Goal: Task Accomplishment & Management: Complete application form

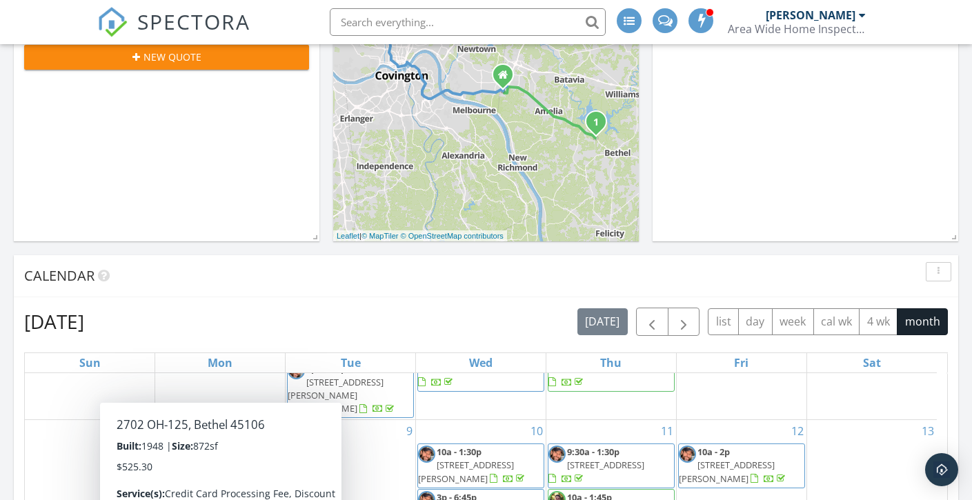
scroll to position [333, 0]
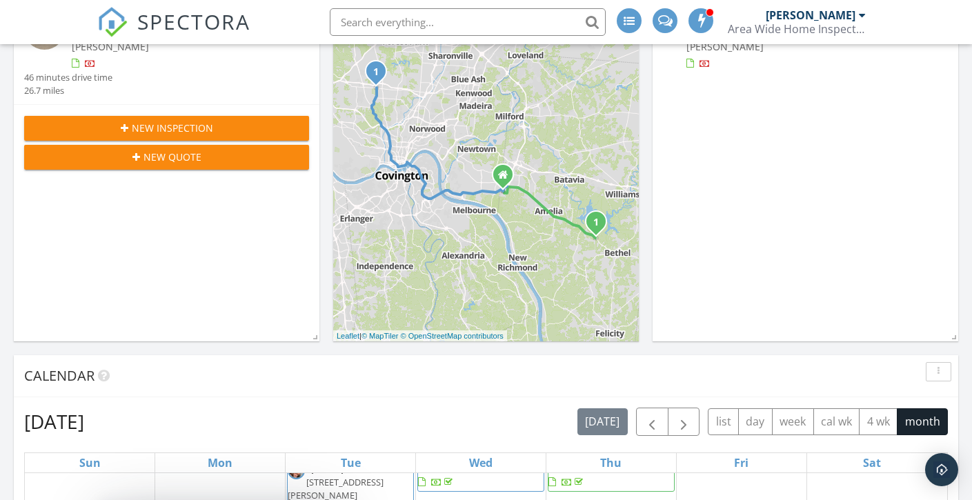
click at [169, 123] on span "New Inspection" at bounding box center [172, 128] width 81 height 14
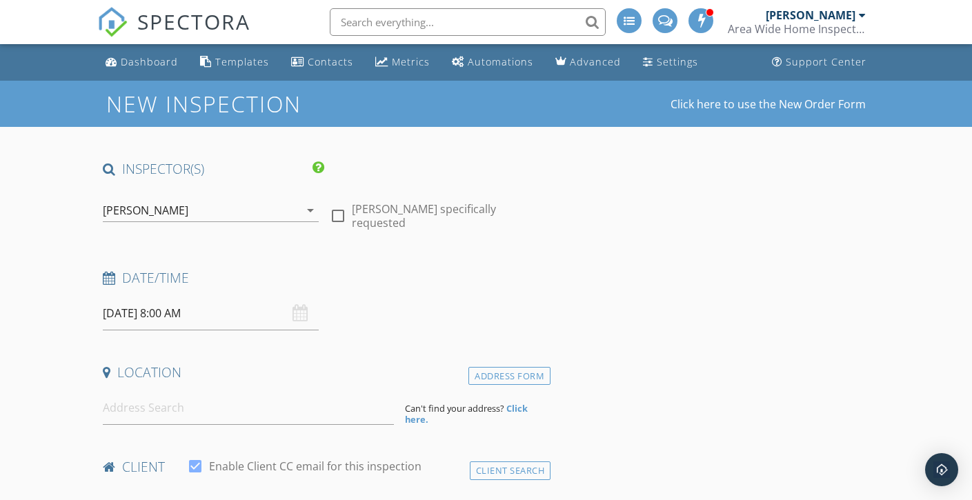
click at [149, 314] on input "09/30/2025 8:00 AM" at bounding box center [211, 314] width 216 height 34
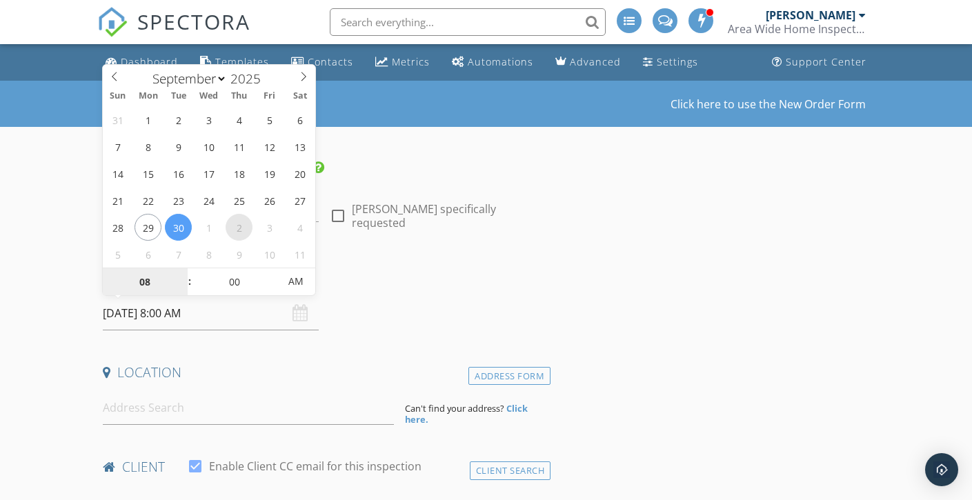
select select "9"
type input "10/02/2025 8:00 AM"
type input "09"
type input "10/02/2025 9:00 AM"
click at [181, 271] on span at bounding box center [183, 275] width 10 height 14
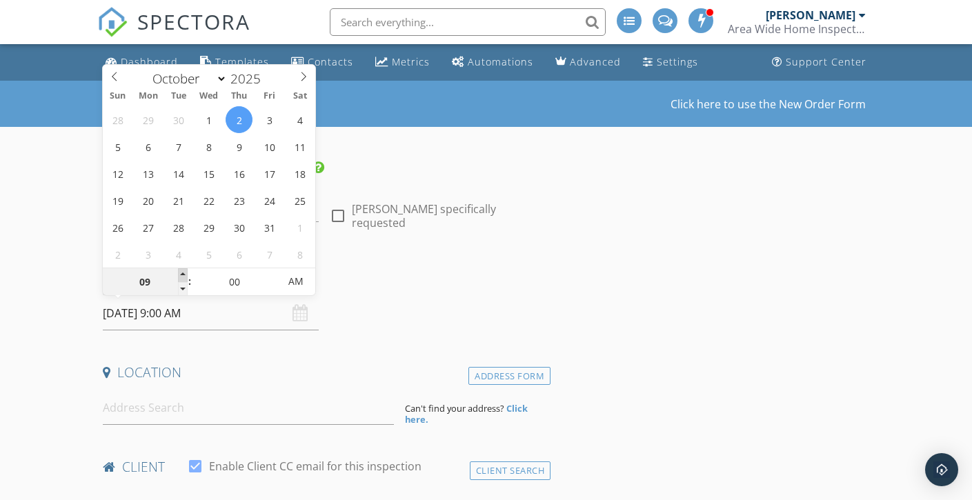
type input "10"
type input "10/02/2025 10:00 AM"
click at [181, 271] on span at bounding box center [183, 275] width 10 height 14
type input "11"
type input "10/02/2025 11:00 AM"
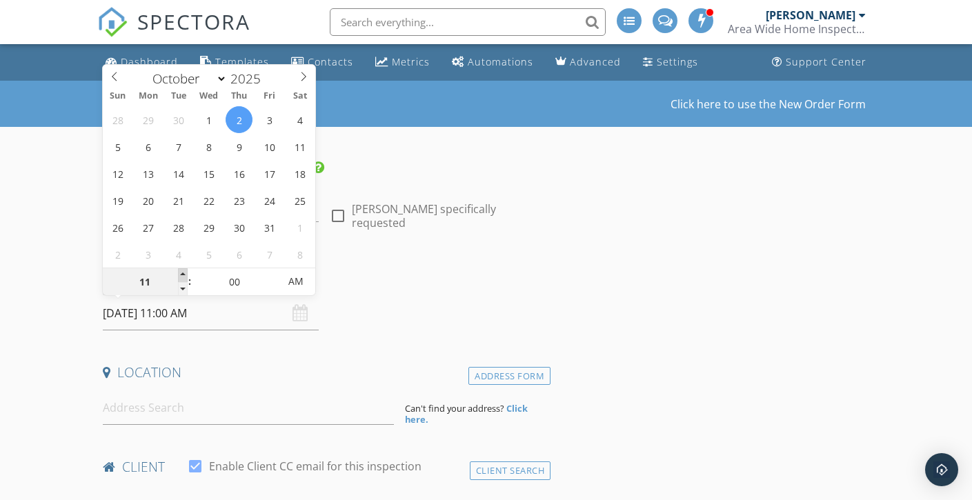
click at [181, 271] on span at bounding box center [183, 275] width 10 height 14
type input "12"
type input "10/02/2025 12:00 PM"
click at [181, 271] on span at bounding box center [183, 275] width 10 height 14
type input "01"
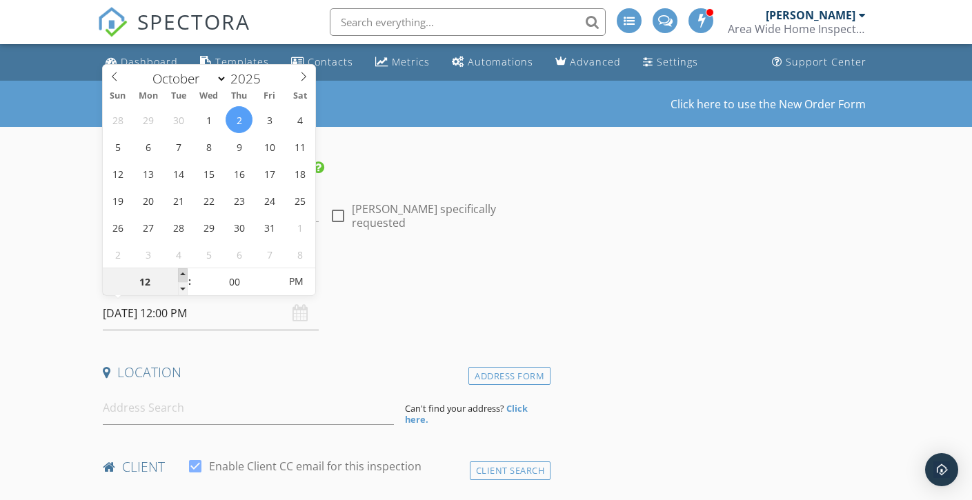
type input "10/02/2025 1:00 PM"
click at [181, 271] on span at bounding box center [183, 275] width 10 height 14
type input "02"
type input "10/02/2025 2:00 PM"
click at [181, 271] on span at bounding box center [183, 275] width 10 height 14
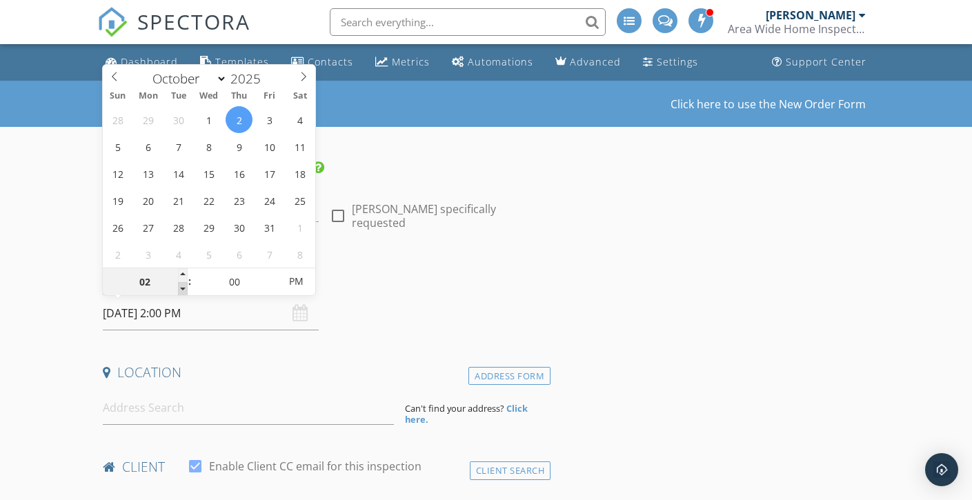
type input "01"
type input "10/02/2025 1:00 PM"
click at [181, 286] on span at bounding box center [183, 289] width 10 height 14
type input "05"
type input "10/02/2025 1:05 PM"
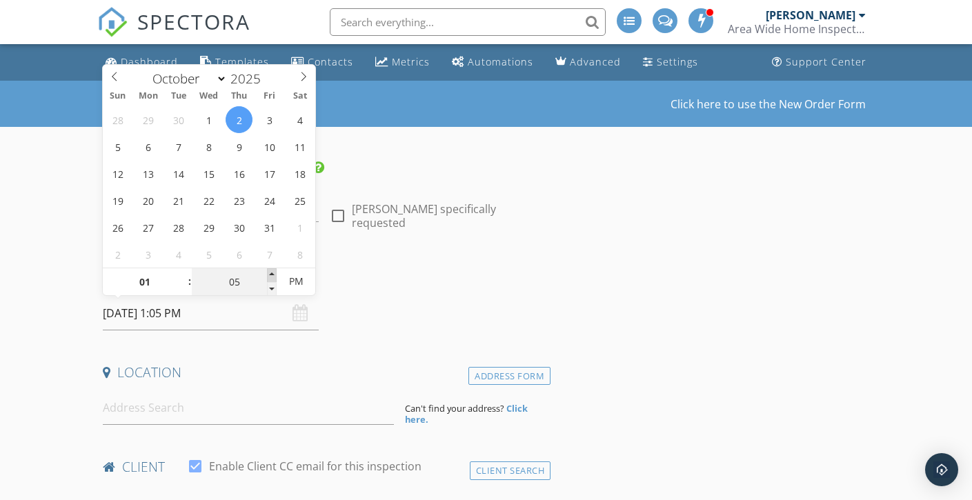
click at [273, 270] on span at bounding box center [272, 275] width 10 height 14
type input "10"
type input "10/02/2025 1:10 PM"
click at [273, 270] on span at bounding box center [272, 275] width 10 height 14
type input "15"
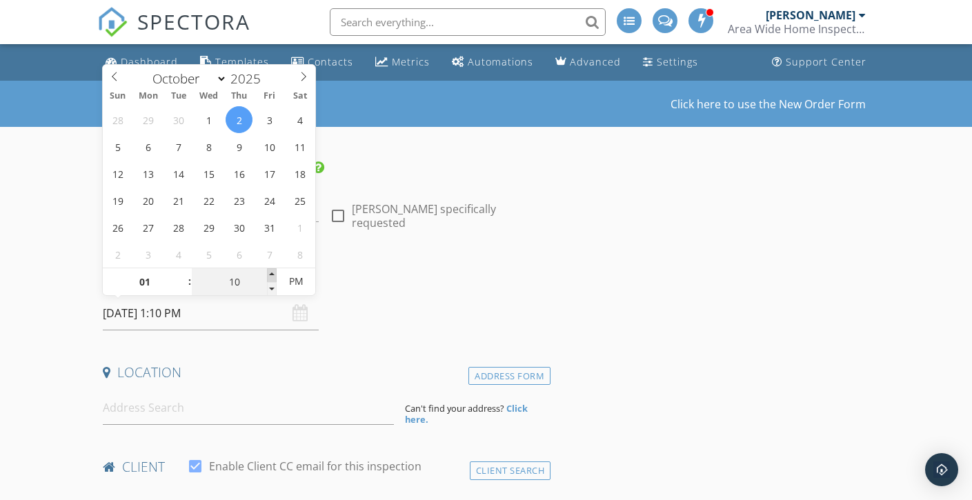
type input "10/02/2025 1:15 PM"
click at [273, 270] on span at bounding box center [272, 275] width 10 height 14
type input "20"
type input "10/02/2025 1:20 PM"
click at [273, 270] on span at bounding box center [272, 275] width 10 height 14
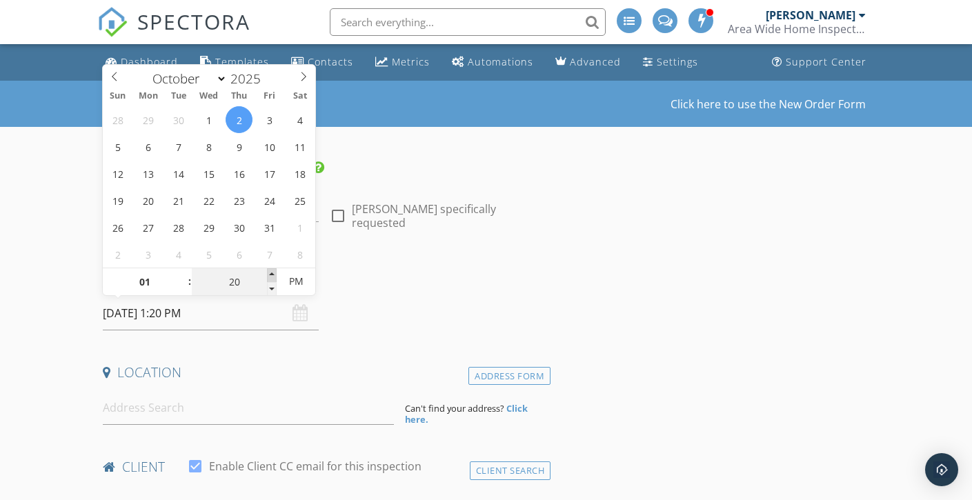
type input "25"
type input "10/02/2025 1:25 PM"
click at [273, 270] on span at bounding box center [272, 275] width 10 height 14
type input "30"
type input "10/02/2025 1:30 PM"
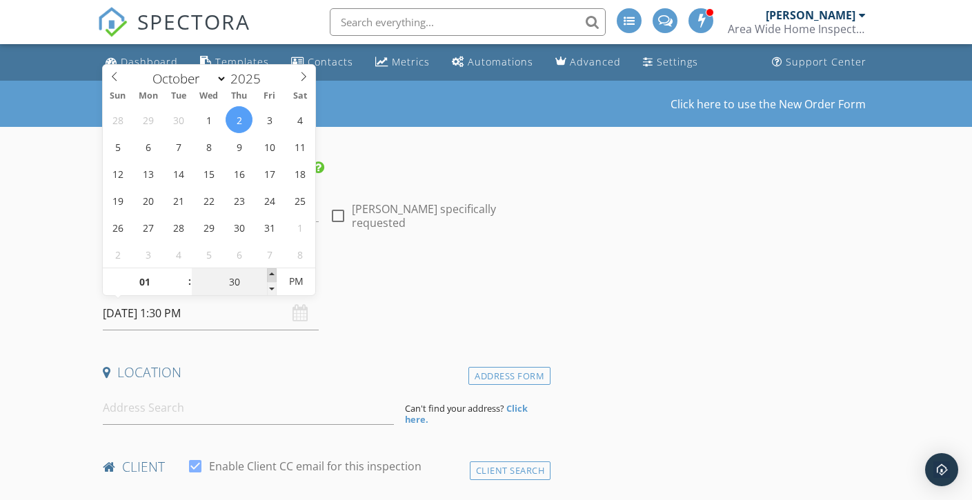
click at [273, 270] on span at bounding box center [272, 275] width 10 height 14
type input "35"
type input "10/02/2025 1:35 PM"
click at [273, 270] on span at bounding box center [272, 275] width 10 height 14
type input "30"
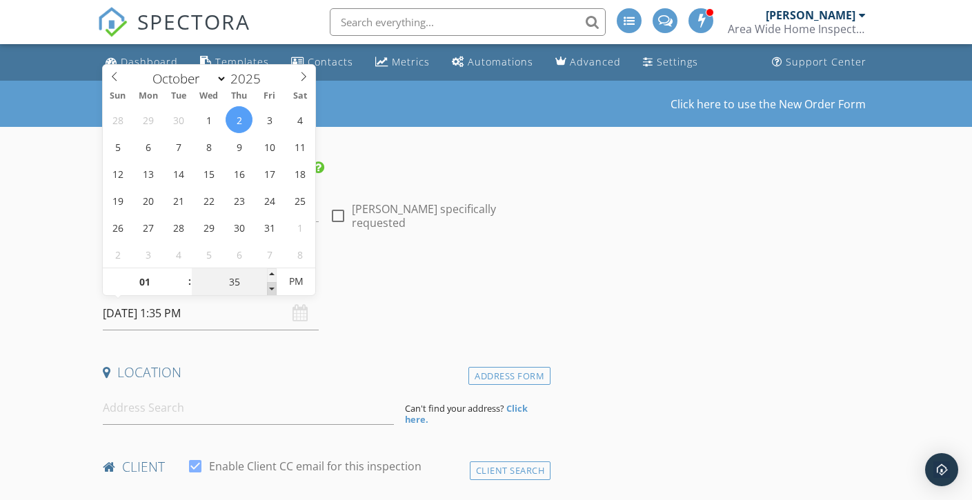
type input "10/02/2025 1:30 PM"
click at [270, 290] on span at bounding box center [272, 289] width 10 height 14
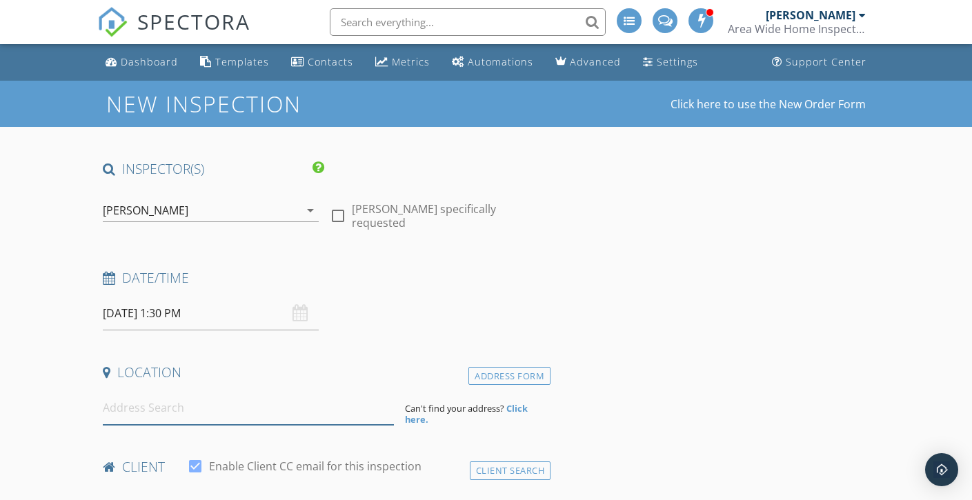
click at [168, 419] on input at bounding box center [248, 408] width 291 height 34
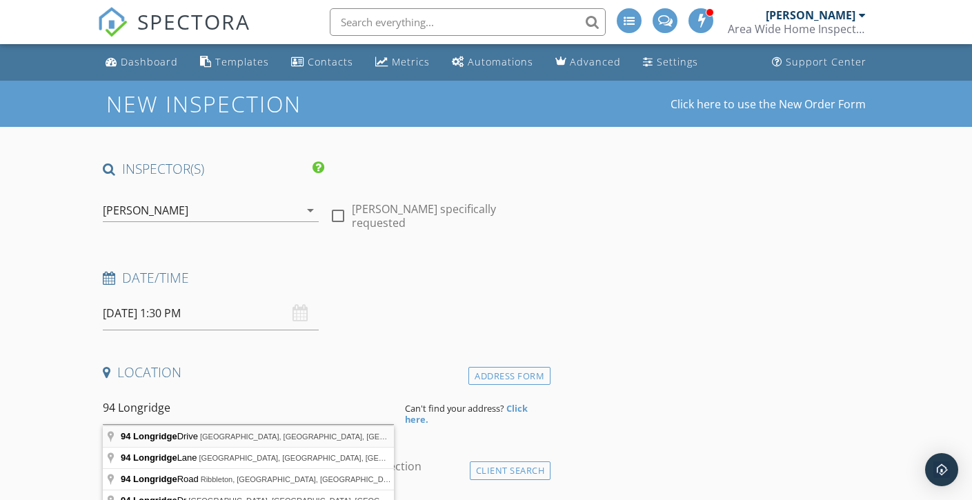
type input "94 Longridge Drive, Alexandria, KY, USA"
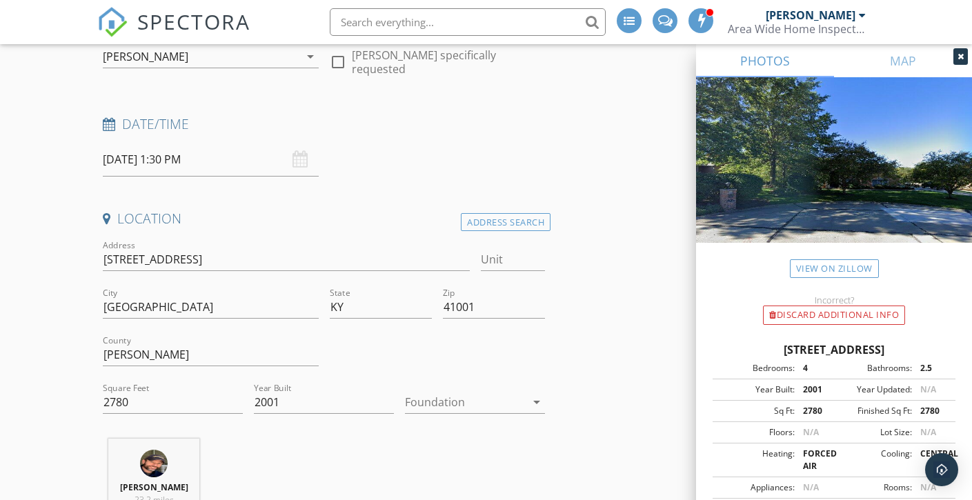
scroll to position [272, 0]
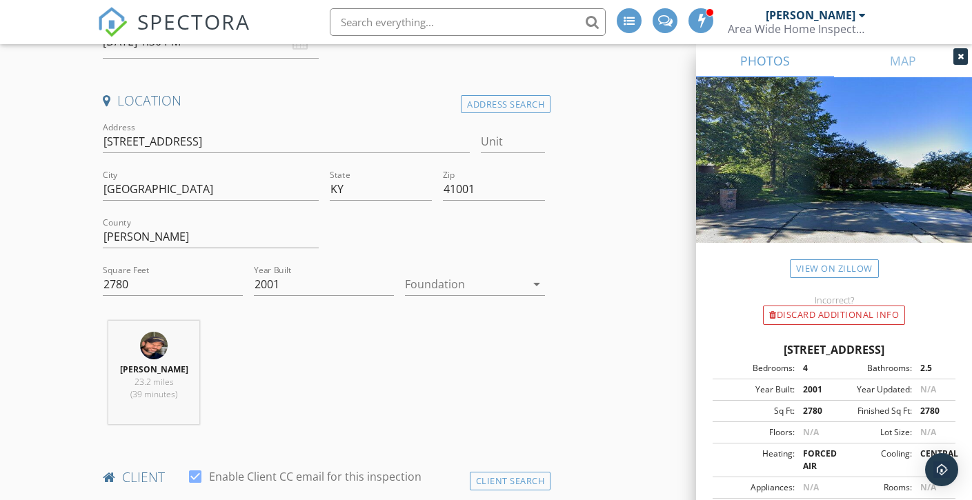
click at [465, 281] on div at bounding box center [465, 284] width 121 height 22
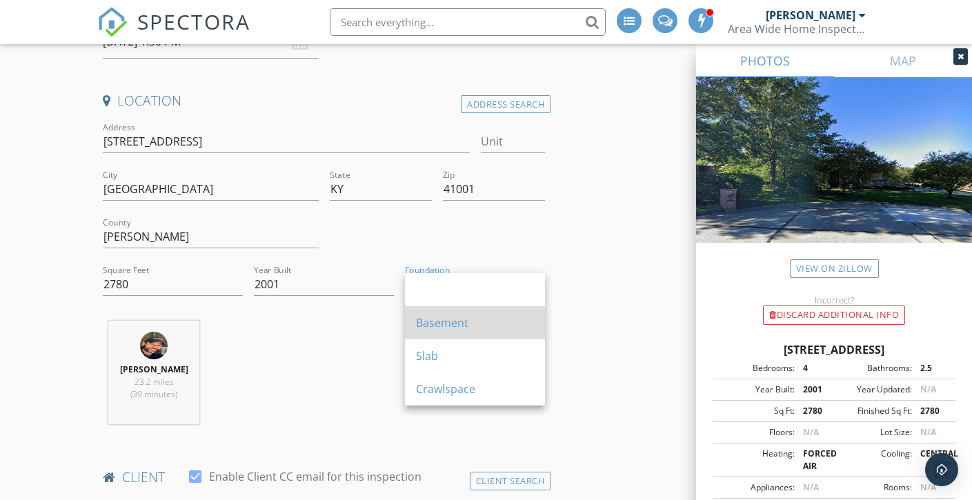
click at [461, 315] on div "Basement" at bounding box center [475, 323] width 118 height 17
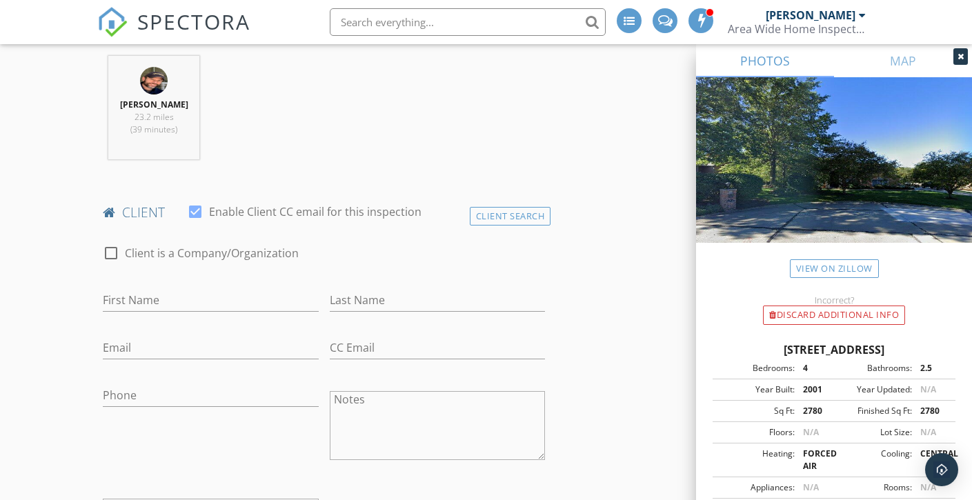
scroll to position [558, 0]
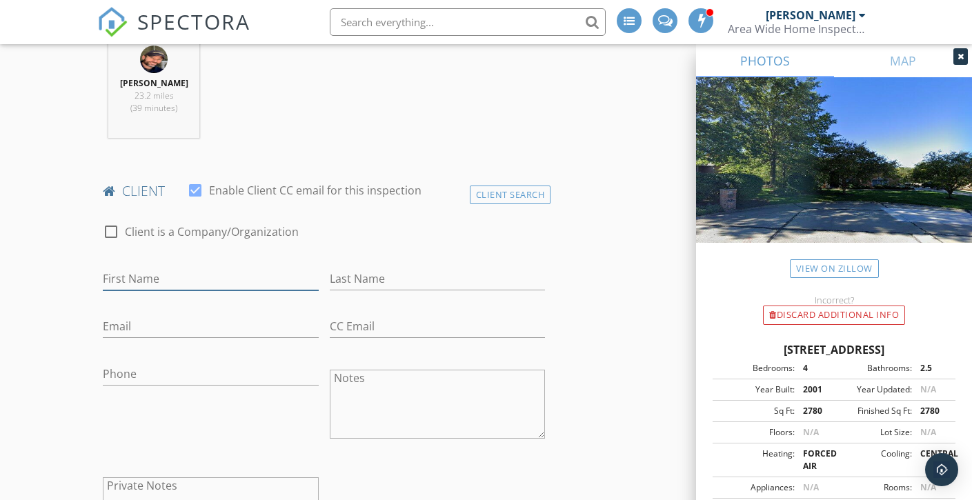
click at [208, 275] on input "First Name" at bounding box center [211, 279] width 216 height 23
type input "Shannon"
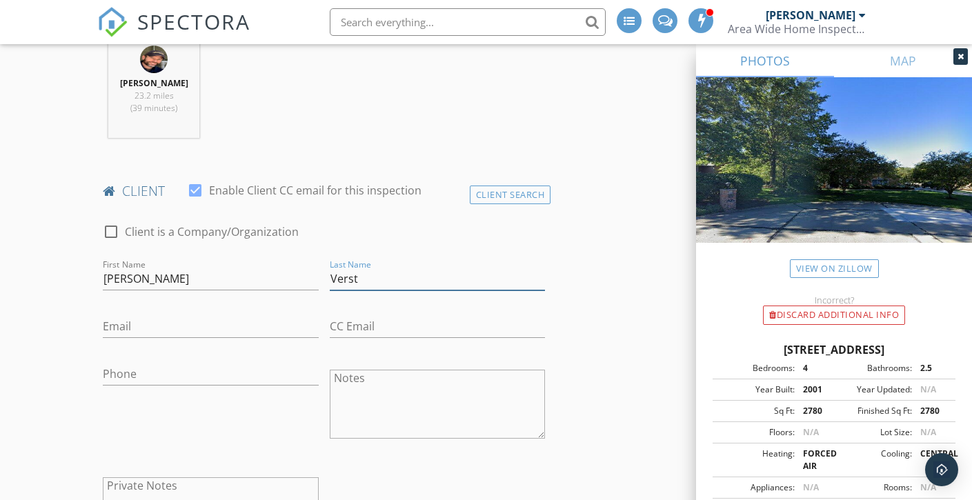
type input "Verst"
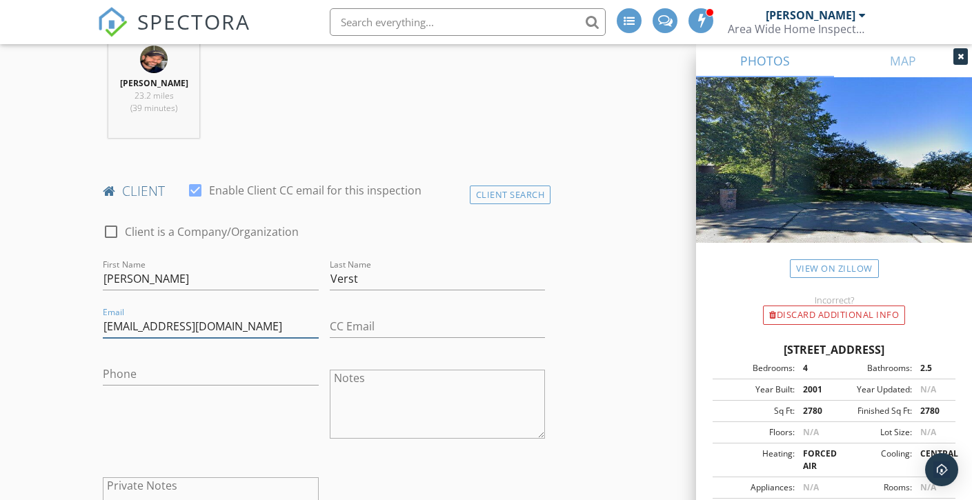
type input "shannonmkremer@gmail.com"
click at [219, 376] on input "Phone" at bounding box center [211, 374] width 216 height 23
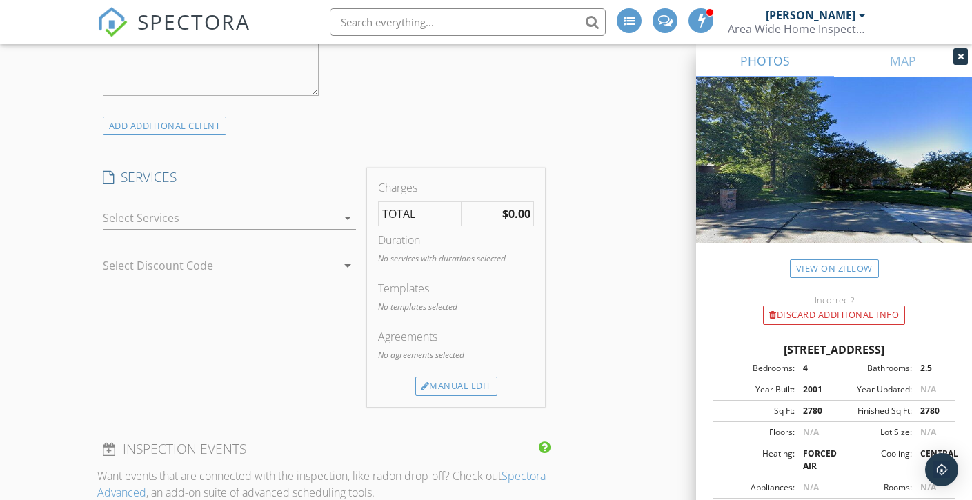
scroll to position [1010, 0]
type input "859-462-0601"
click at [233, 215] on div at bounding box center [220, 217] width 235 height 22
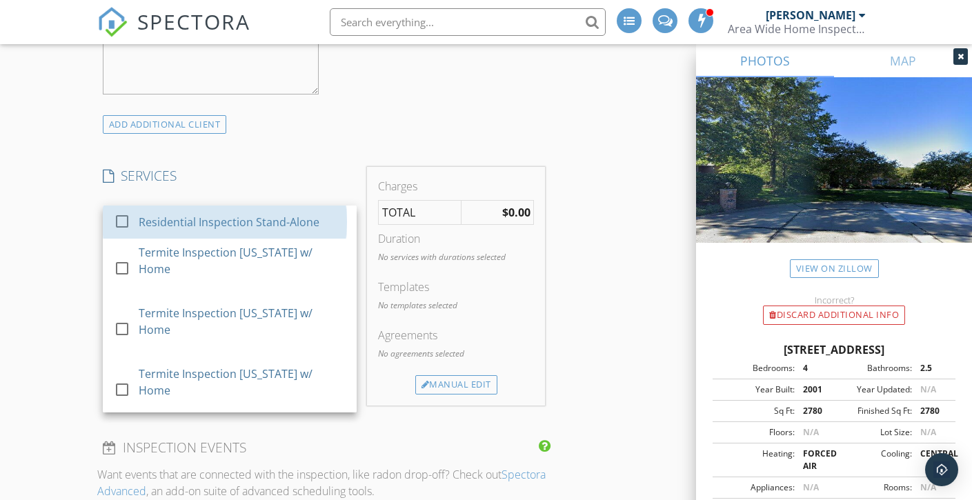
click at [233, 215] on div "Residential Inspection Stand-Alone" at bounding box center [229, 222] width 181 height 17
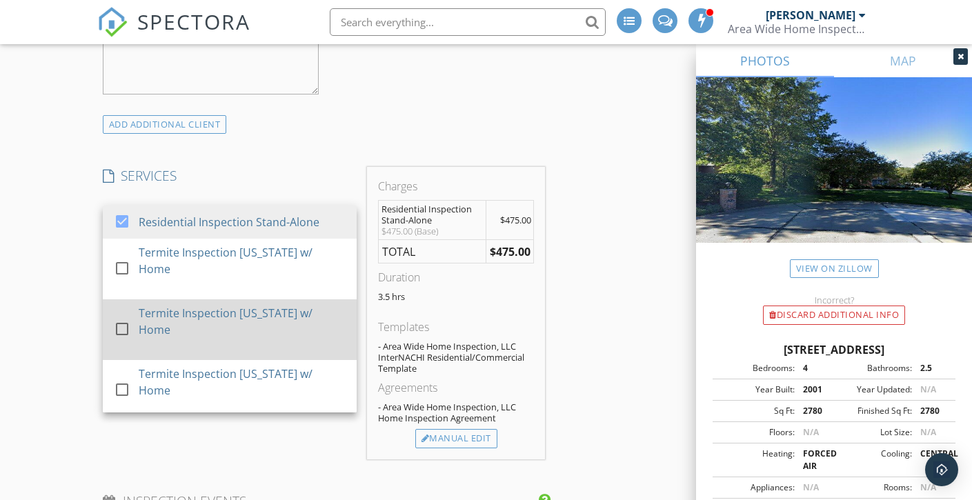
click at [232, 305] on div "Termite Inspection [US_STATE] w/ Home" at bounding box center [242, 321] width 207 height 33
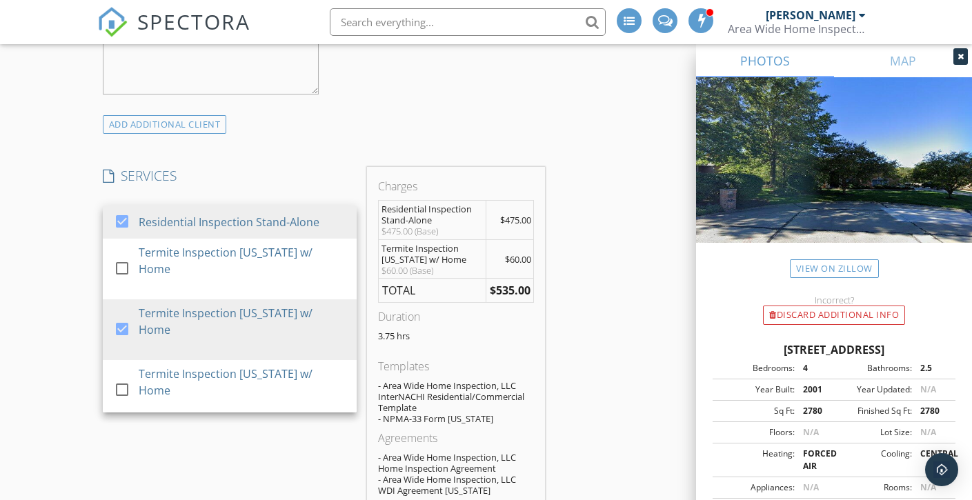
click at [217, 462] on div "Radon Test W/ Home" at bounding box center [194, 470] width 110 height 17
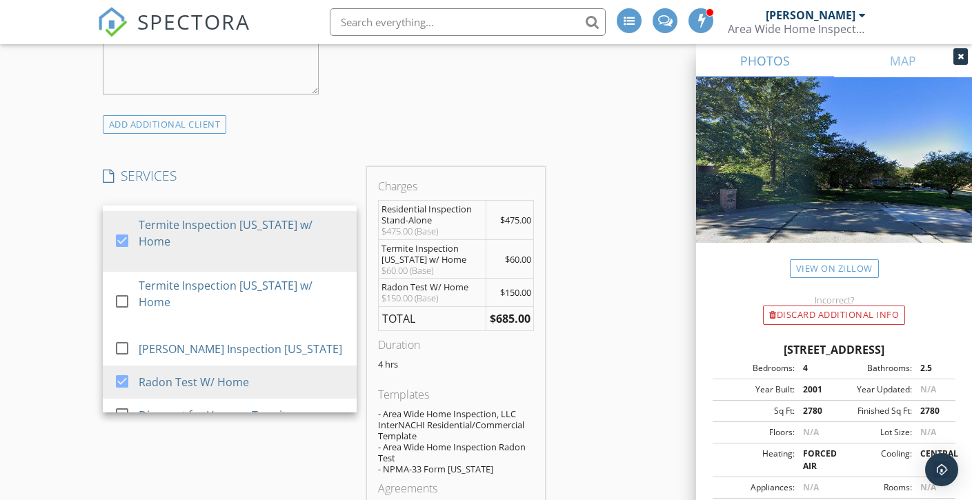
scroll to position [124, 0]
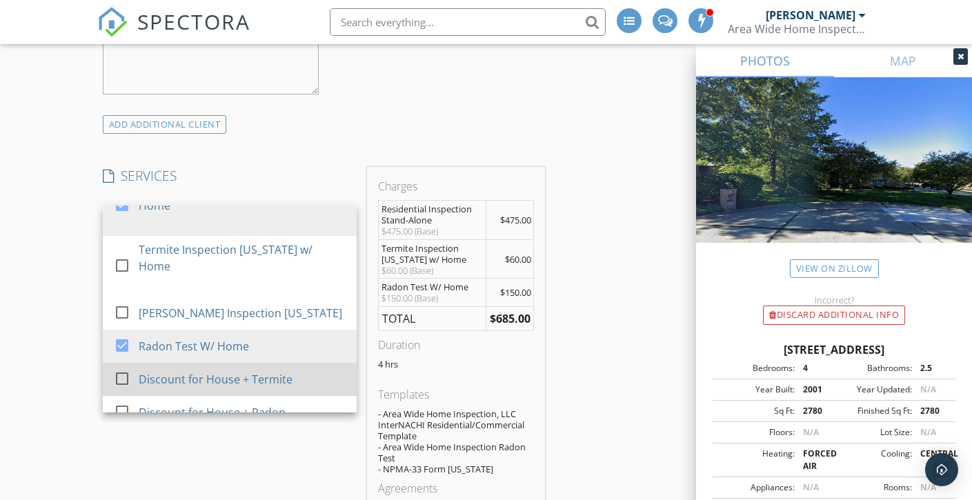
click at [228, 371] on div "Discount for House + Termite" at bounding box center [216, 379] width 154 height 17
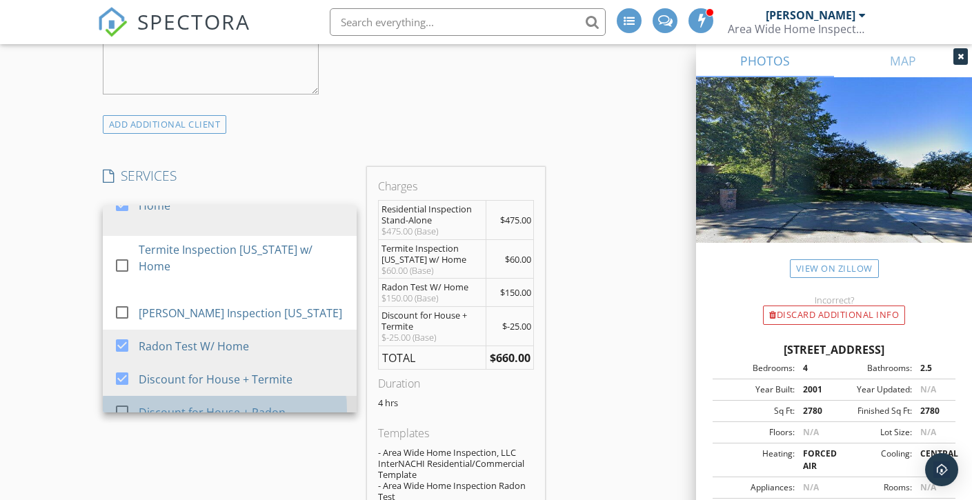
click at [226, 404] on div "Discount for House + Radon" at bounding box center [212, 412] width 147 height 17
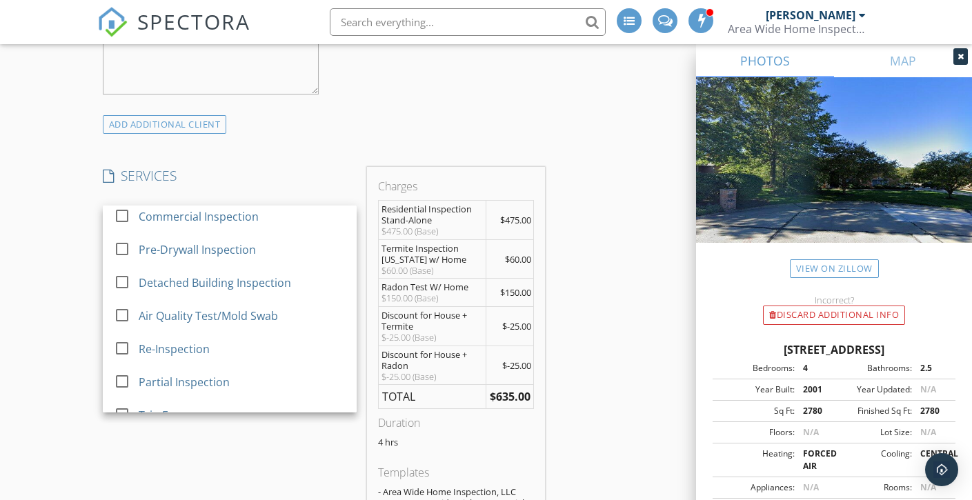
scroll to position [847, 0]
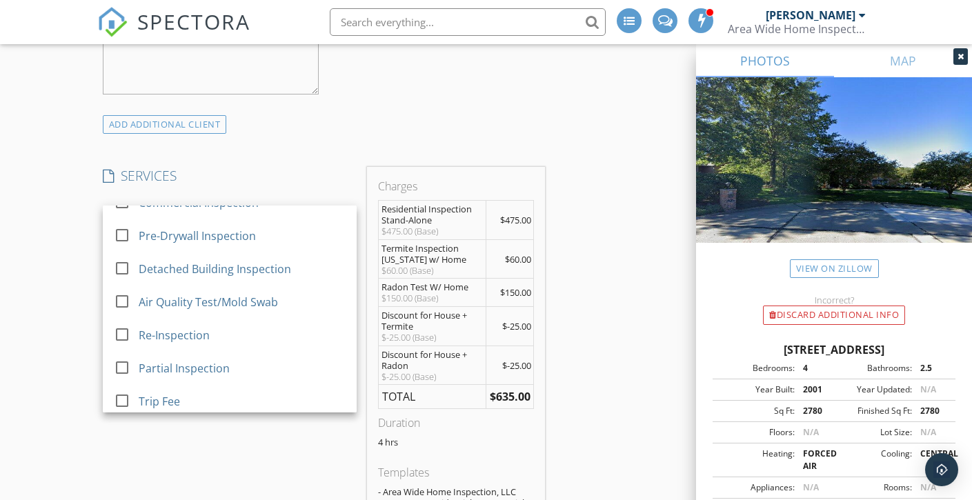
click at [261, 487] on div "Credit Card Processing Fee" at bounding box center [209, 495] width 140 height 17
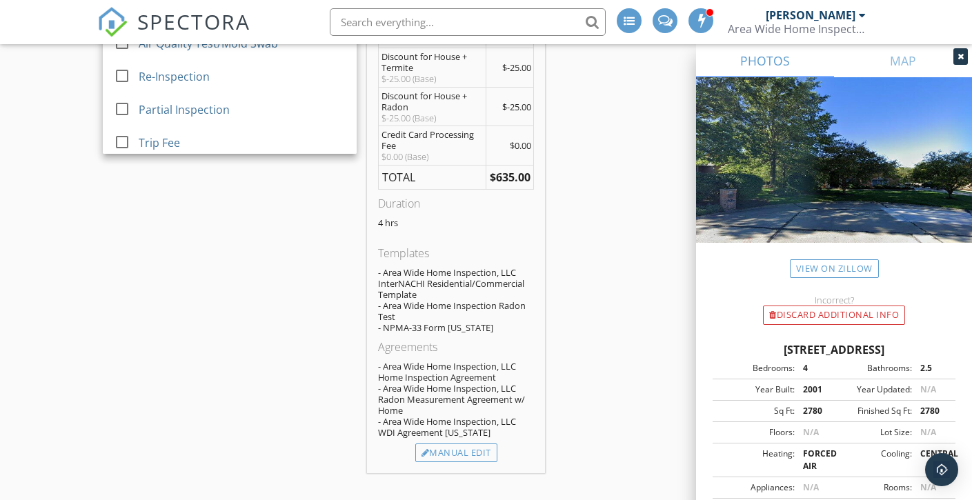
scroll to position [1280, 0]
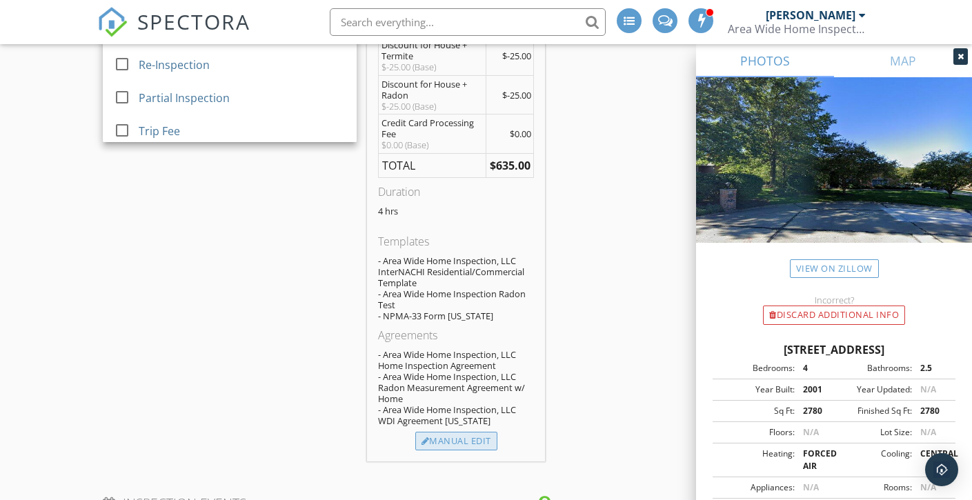
click at [468, 444] on div "Manual Edit" at bounding box center [456, 441] width 82 height 19
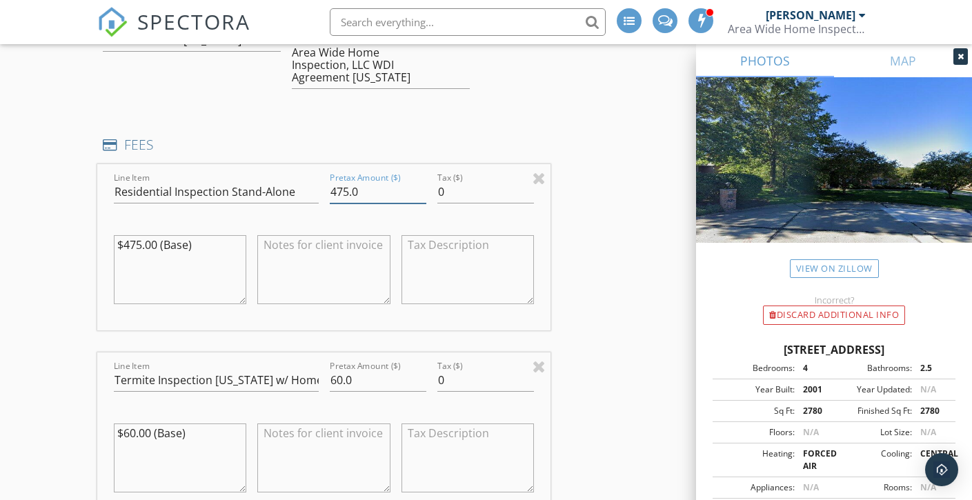
click at [339, 188] on input "475.0" at bounding box center [378, 192] width 97 height 23
type input "575.0"
click at [344, 215] on div at bounding box center [378, 213] width 97 height 8
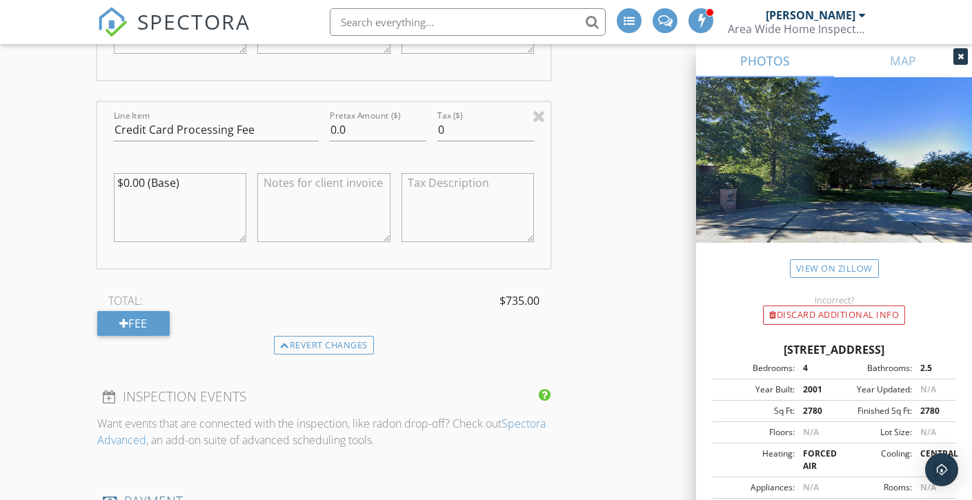
scroll to position [2218, 0]
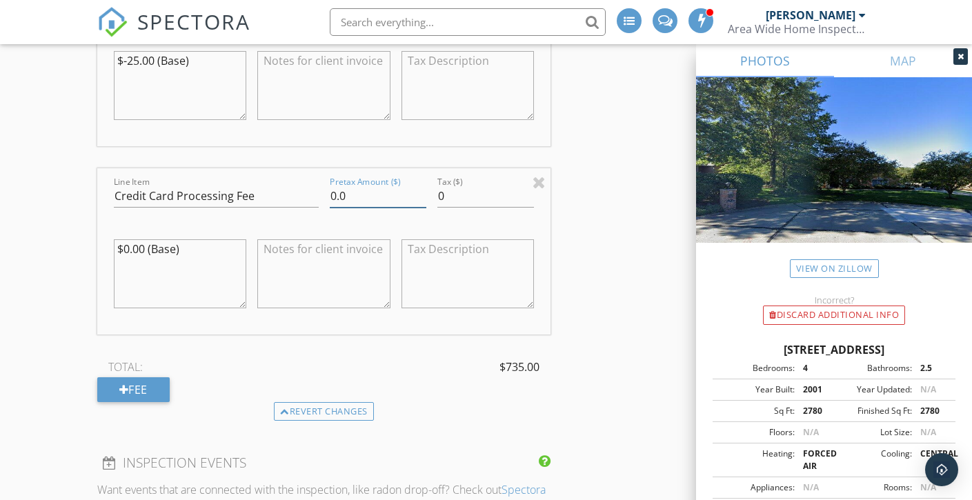
click at [336, 195] on input "0.0" at bounding box center [378, 196] width 97 height 23
type input "22.05"
click at [341, 222] on div at bounding box center [324, 275] width 144 height 108
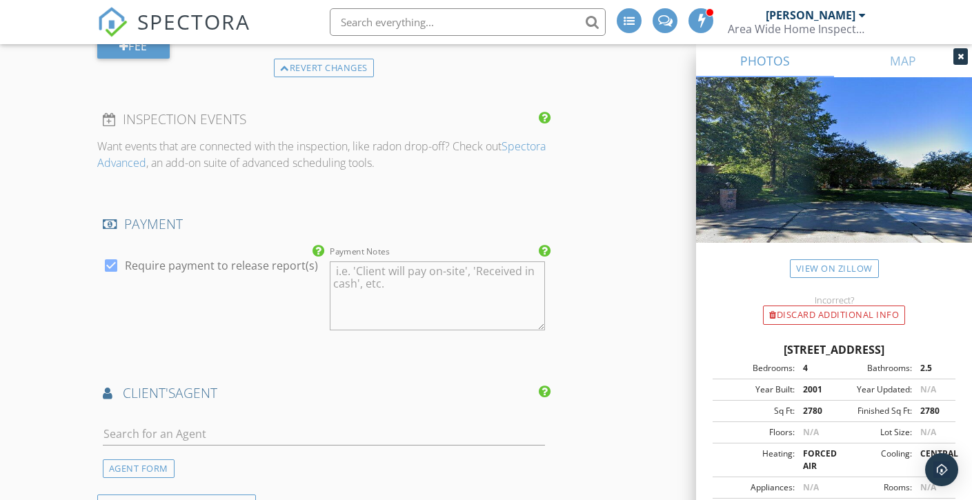
scroll to position [2703, 0]
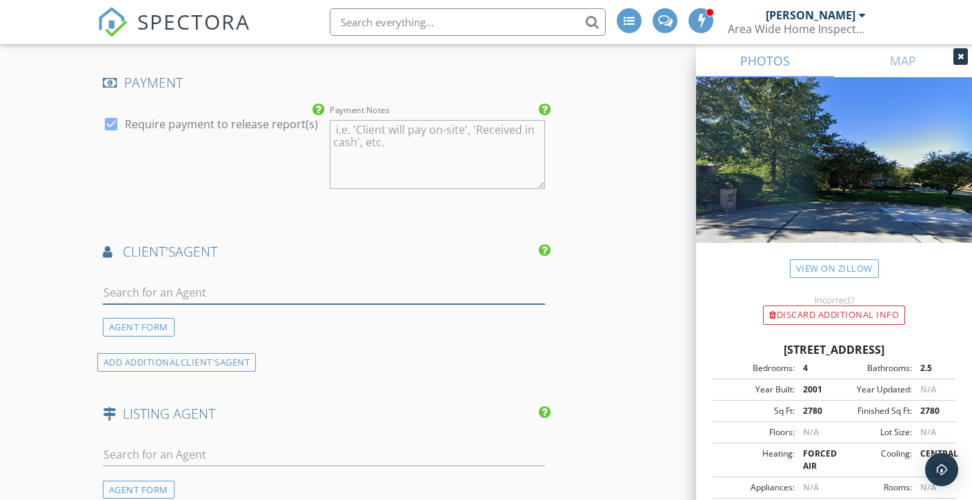
click at [345, 291] on input "text" at bounding box center [324, 292] width 443 height 23
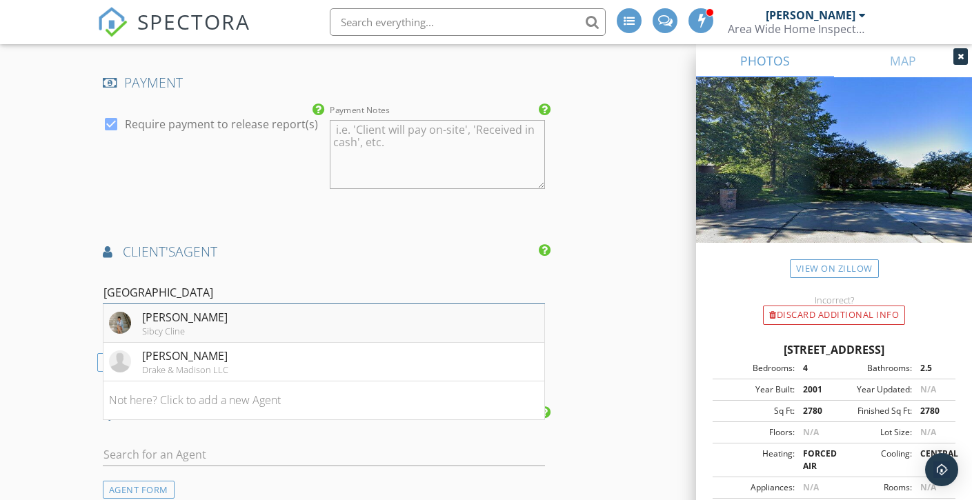
type input "Madison"
click at [156, 314] on div "Madison Eisenman" at bounding box center [185, 317] width 86 height 17
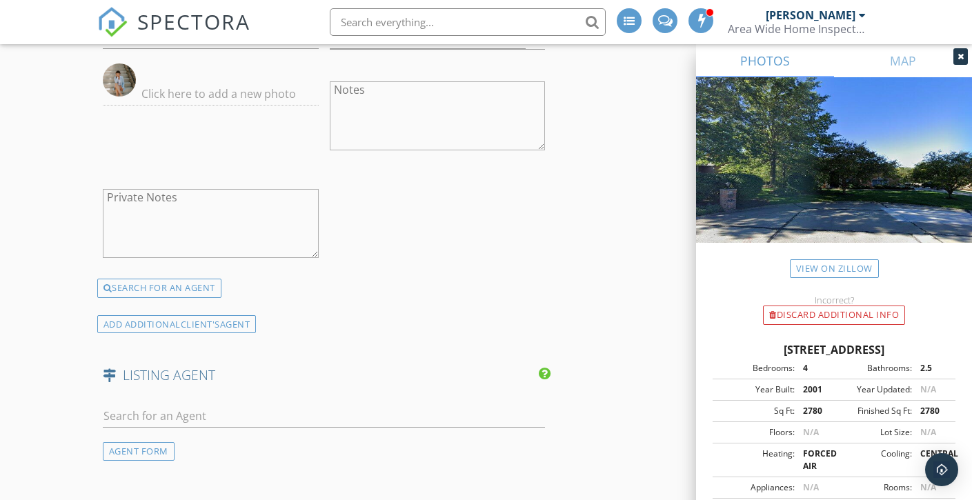
scroll to position [3623, 0]
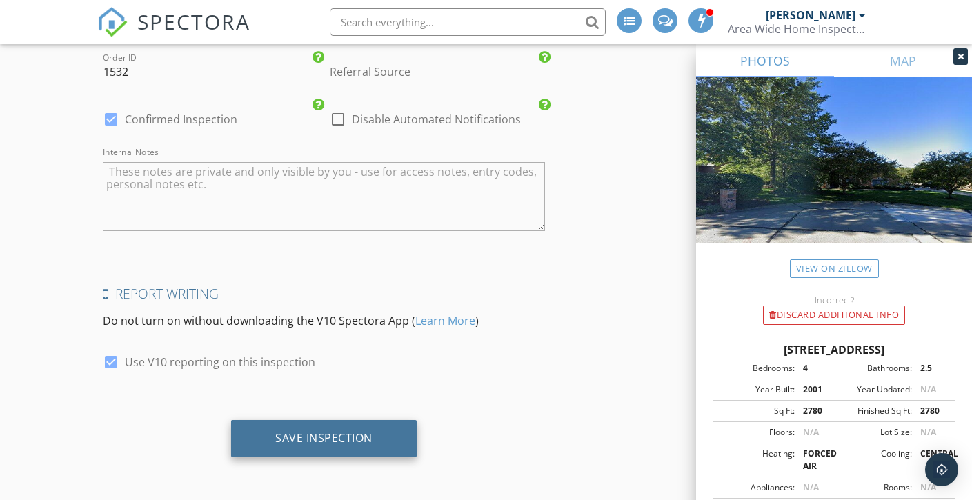
click at [279, 437] on div "Save Inspection" at bounding box center [323, 438] width 97 height 14
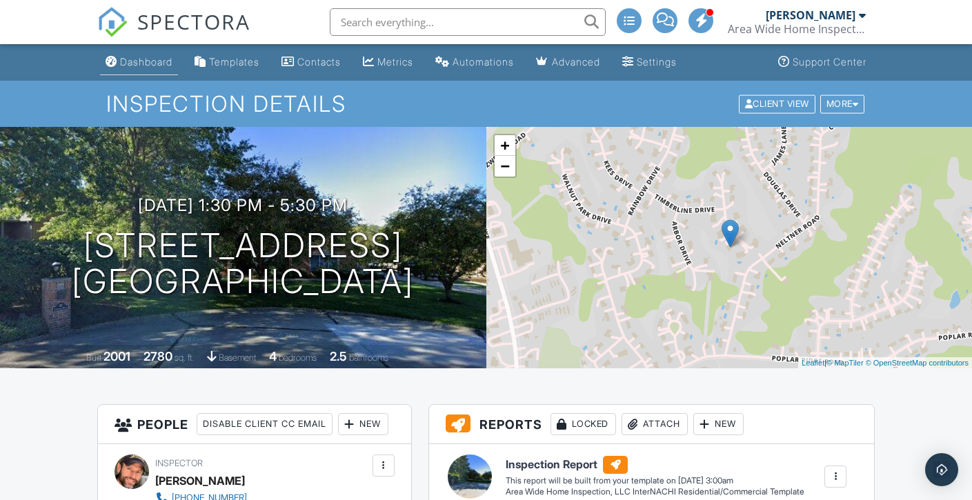
click at [137, 59] on div "Dashboard" at bounding box center [146, 62] width 52 height 12
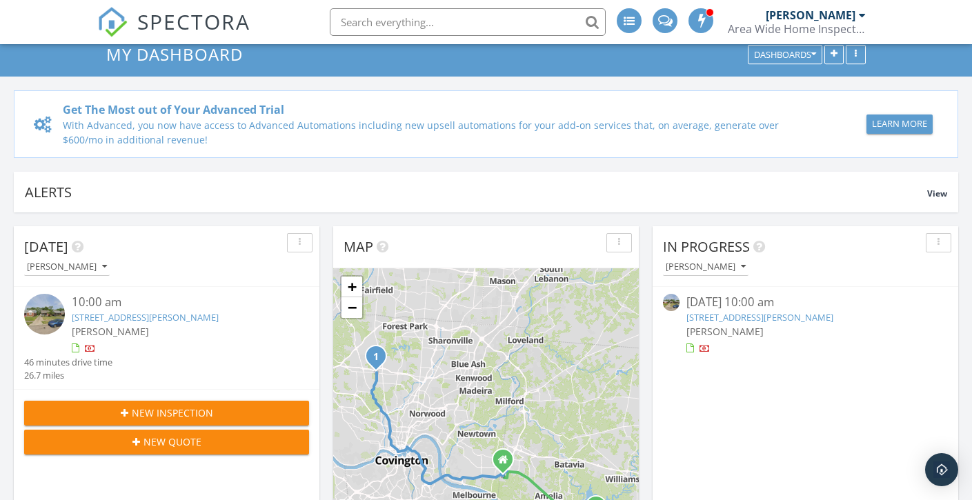
scroll to position [65, 0]
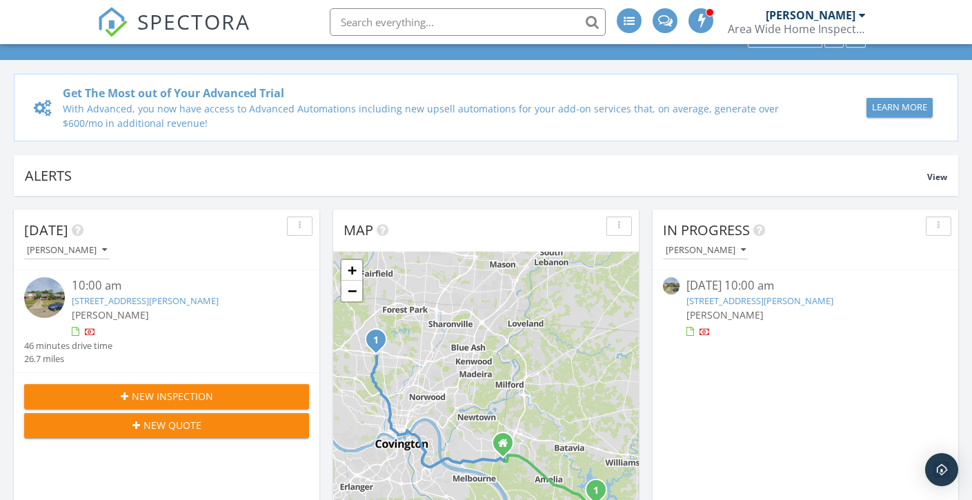
click at [179, 403] on span "New Inspection" at bounding box center [172, 396] width 81 height 14
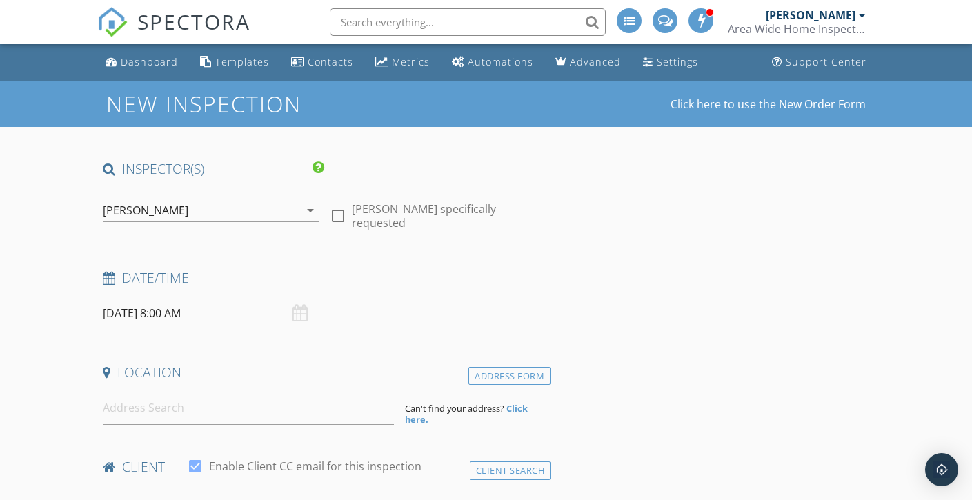
click at [134, 216] on div "[PERSON_NAME]" at bounding box center [146, 210] width 86 height 12
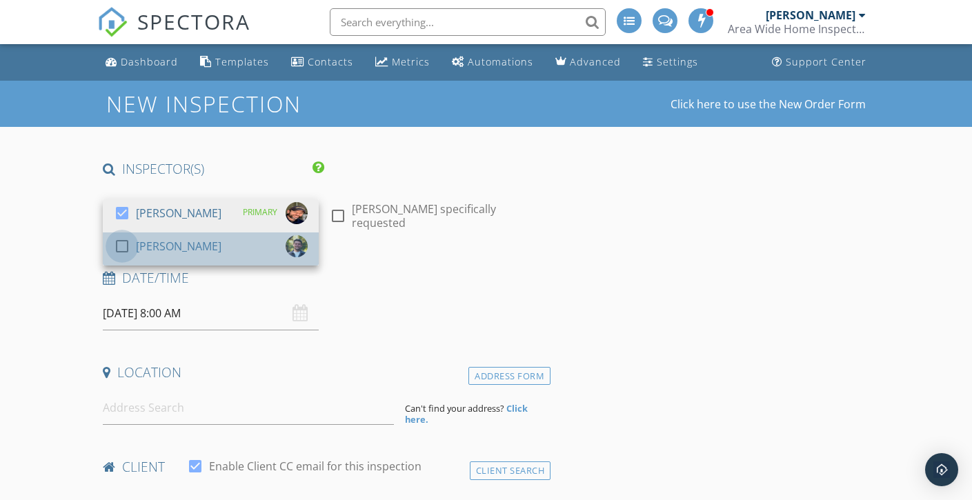
click at [123, 245] on div at bounding box center [121, 246] width 23 height 23
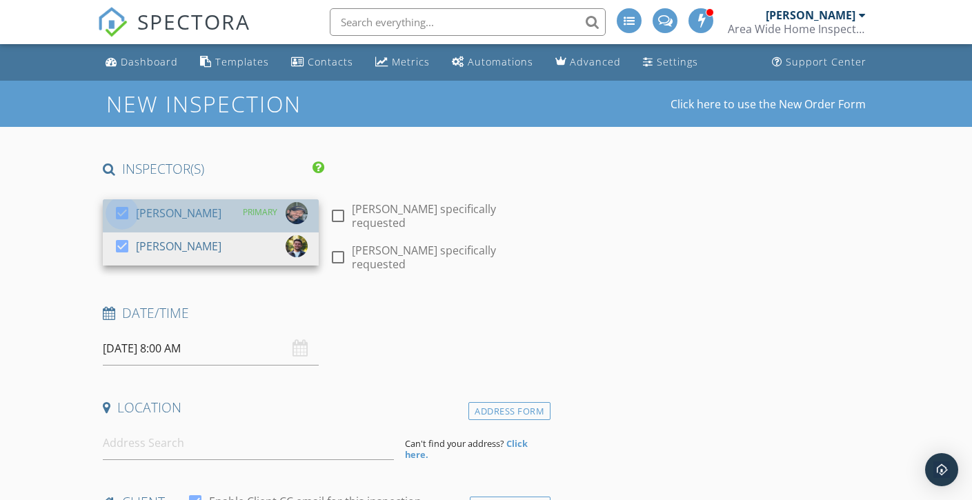
click at [119, 214] on div at bounding box center [121, 212] width 23 height 23
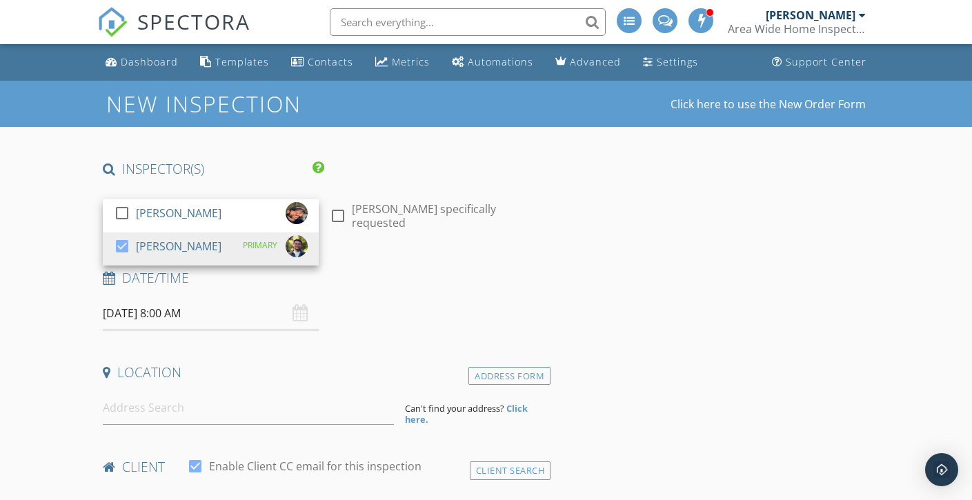
click at [130, 326] on input "[DATE] 8:00 AM" at bounding box center [211, 314] width 216 height 34
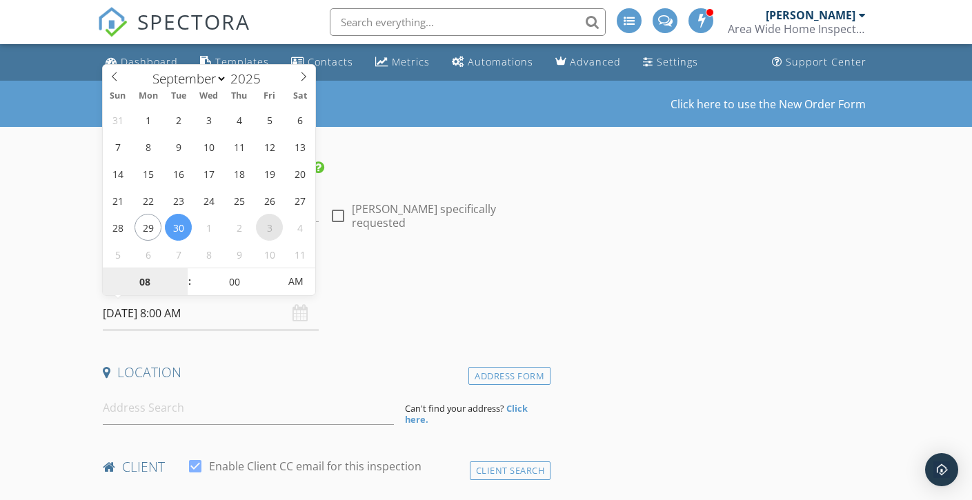
select select "9"
type input "[DATE] 8:00 AM"
type input "09"
type input "[DATE] 9:00 AM"
click at [180, 271] on span at bounding box center [183, 275] width 10 height 14
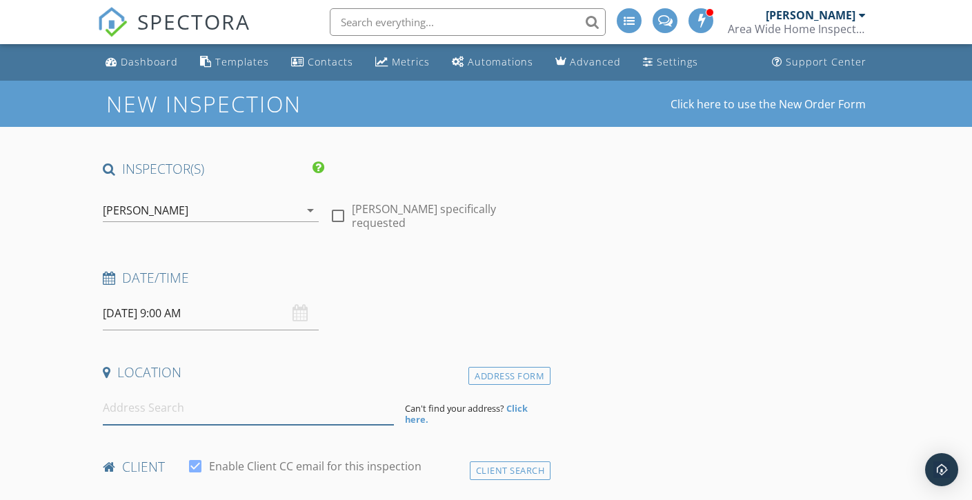
click at [126, 412] on input at bounding box center [248, 408] width 291 height 34
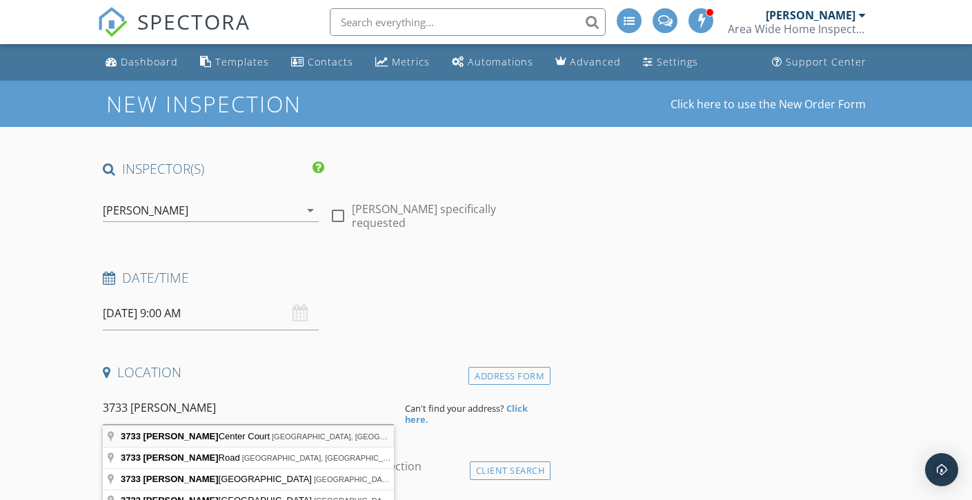
type input "3733 Lyndon Center Court, Cincinnati, OH, USA"
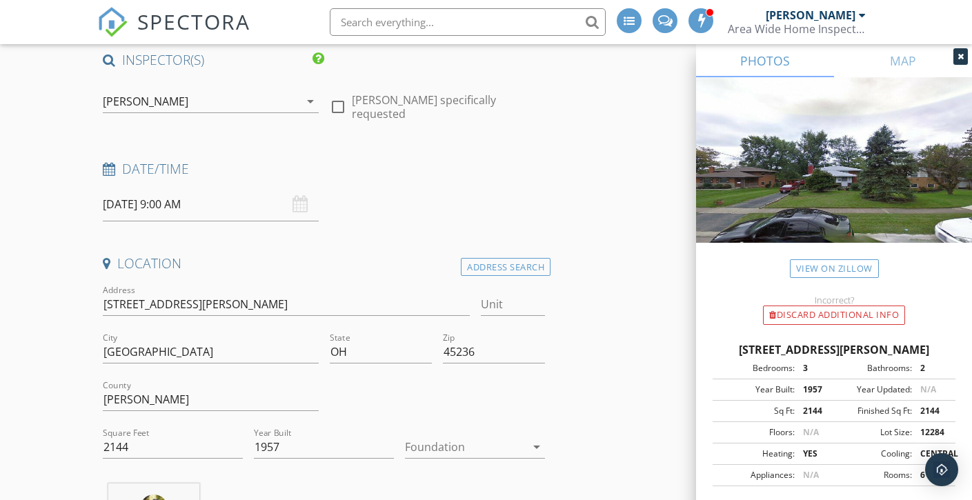
scroll to position [137, 0]
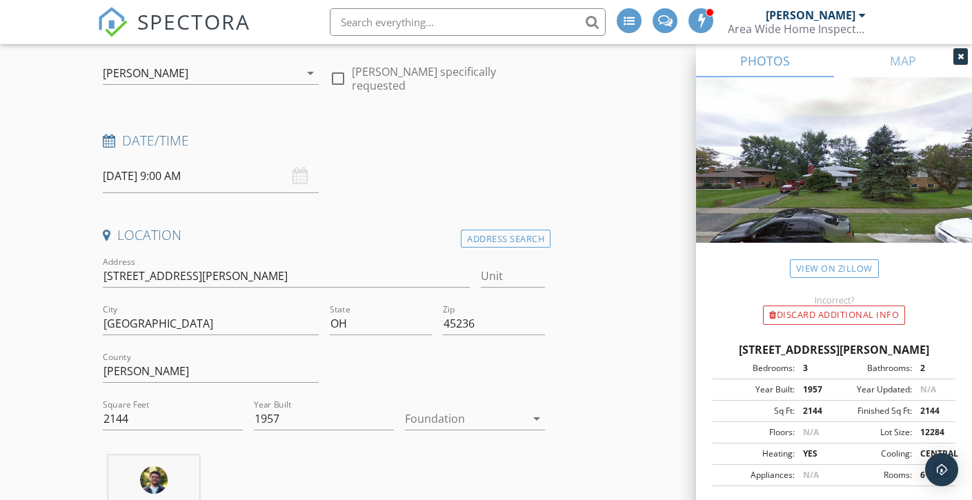
click at [442, 417] on div at bounding box center [465, 419] width 121 height 22
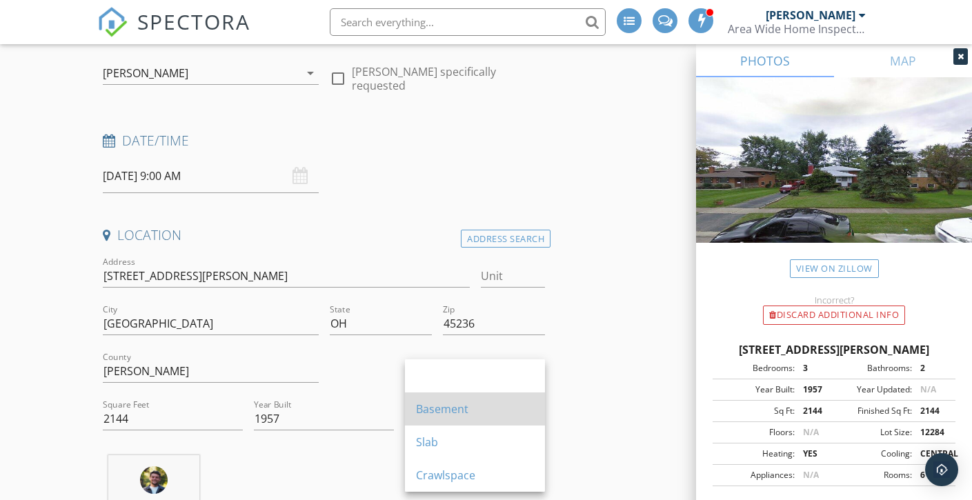
click at [440, 412] on div "Basement" at bounding box center [475, 409] width 118 height 17
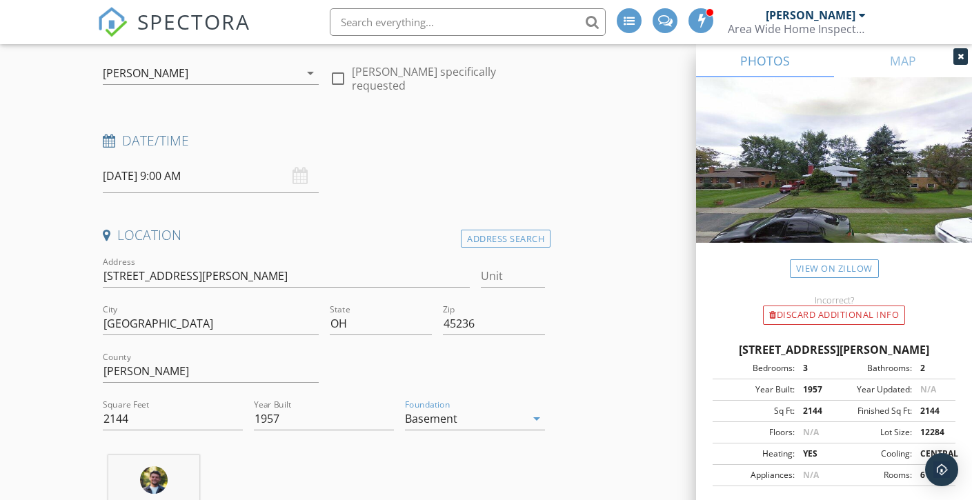
click at [956, 62] on div at bounding box center [960, 56] width 14 height 17
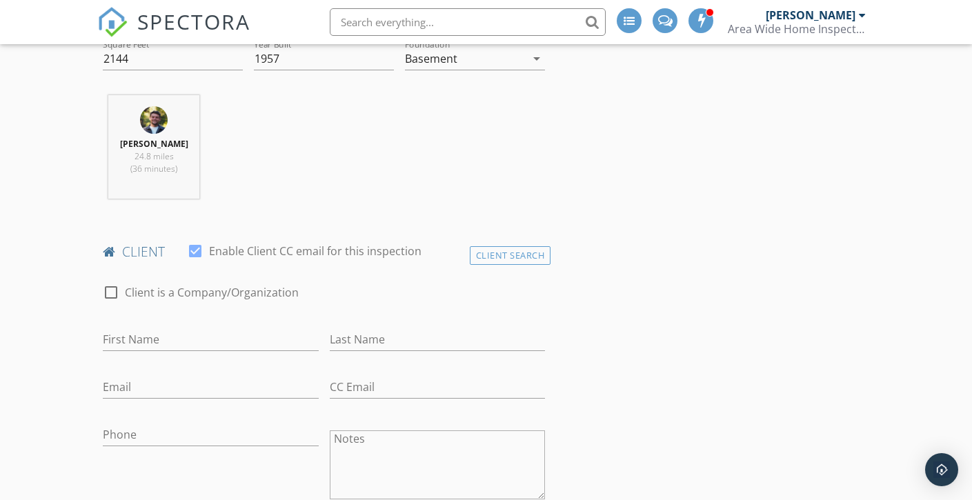
scroll to position [525, 0]
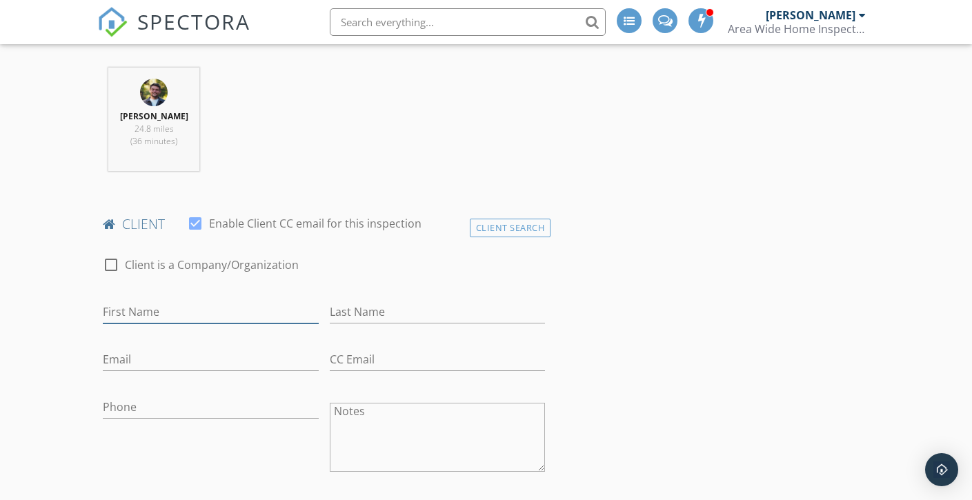
click at [208, 310] on input "First Name" at bounding box center [211, 312] width 216 height 23
type input "Joe"
type input "Pomeroy"
click at [172, 360] on input "Email" at bounding box center [211, 359] width 216 height 23
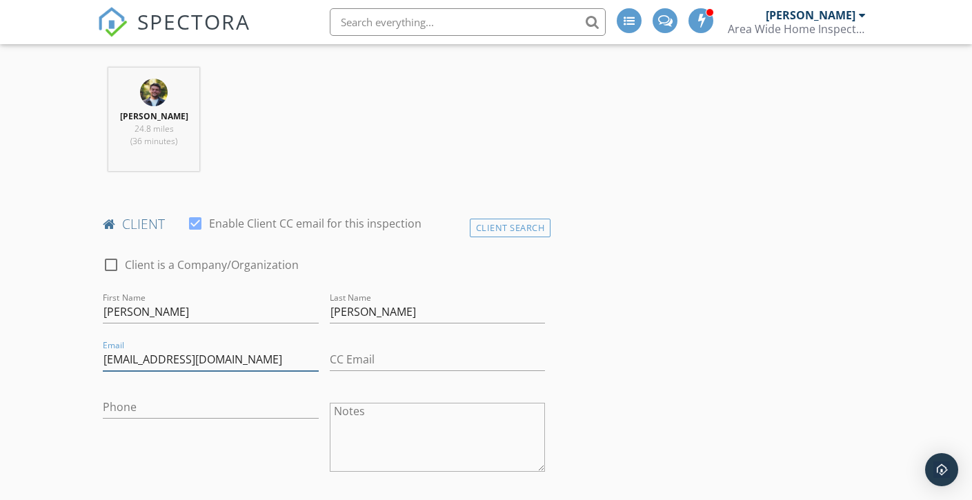
type input "joeypomeroy@gmail.com"
click at [165, 410] on input "Phone" at bounding box center [211, 407] width 216 height 23
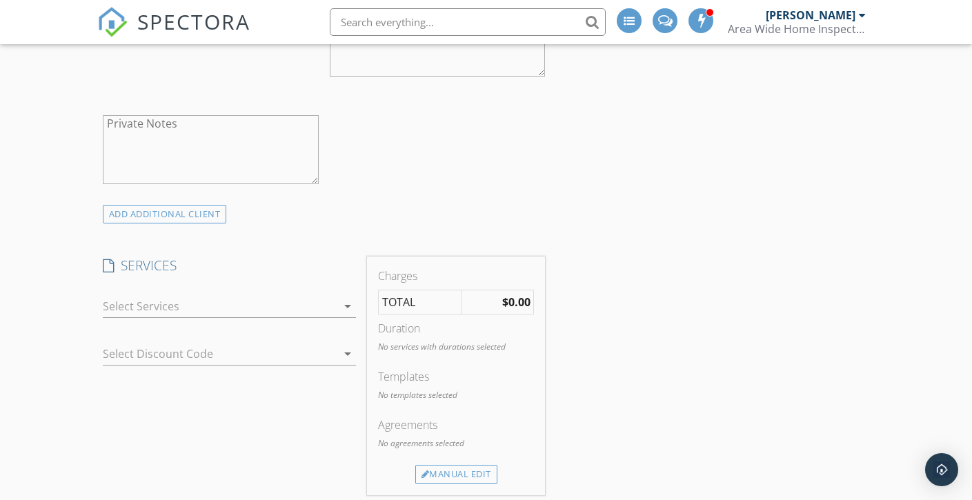
scroll to position [930, 0]
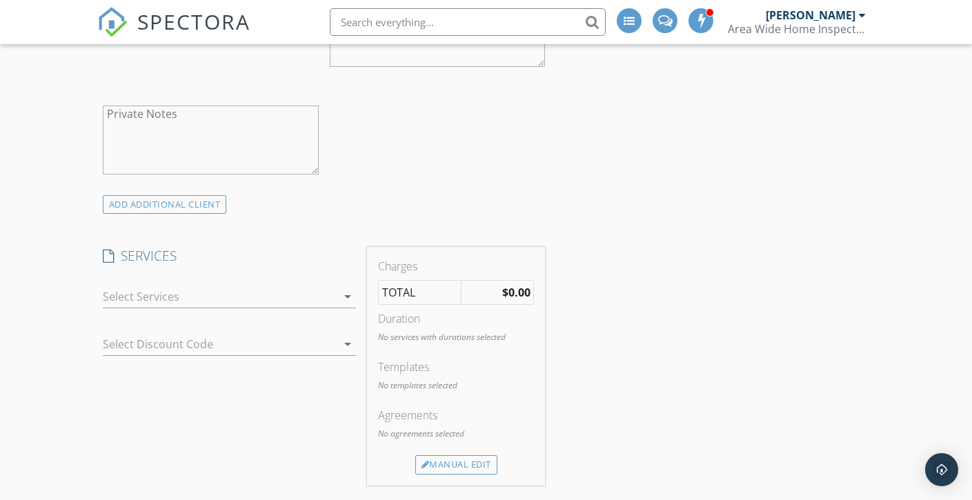
type input "513-442-9412"
click at [259, 295] on div at bounding box center [220, 297] width 235 height 22
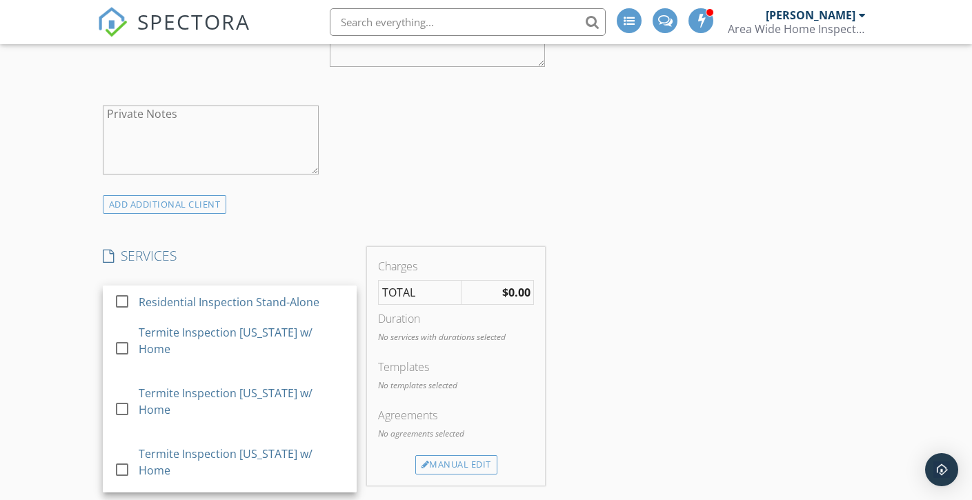
click at [259, 295] on div "Residential Inspection Stand-Alone" at bounding box center [229, 302] width 181 height 17
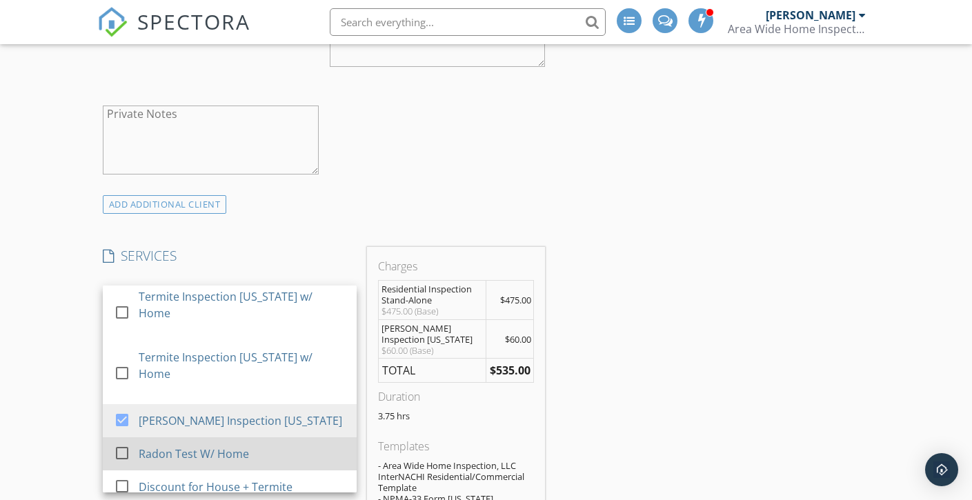
scroll to position [97, 0]
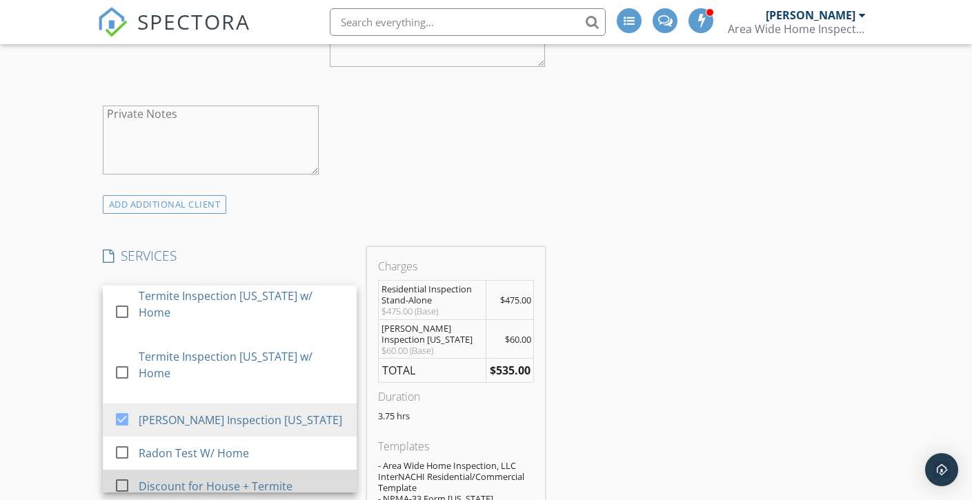
click at [201, 478] on div "Discount for House + Termite" at bounding box center [216, 486] width 154 height 17
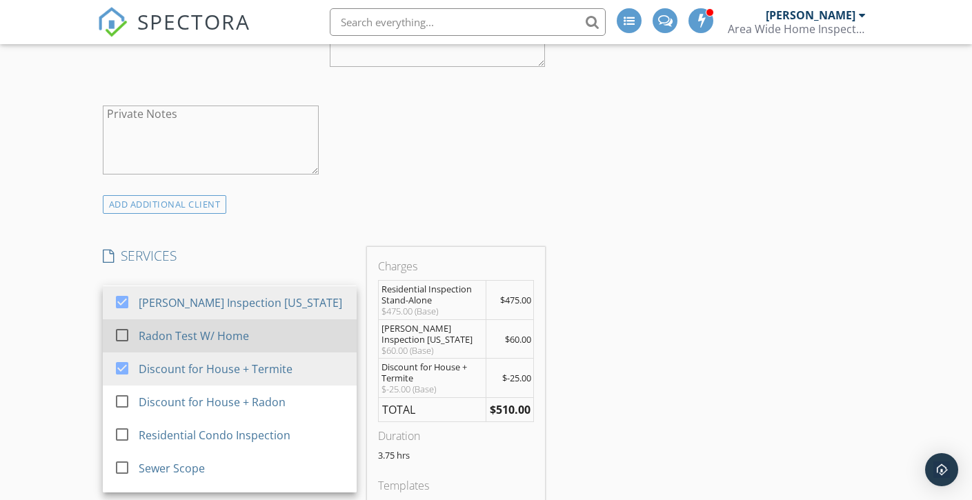
scroll to position [215, 0]
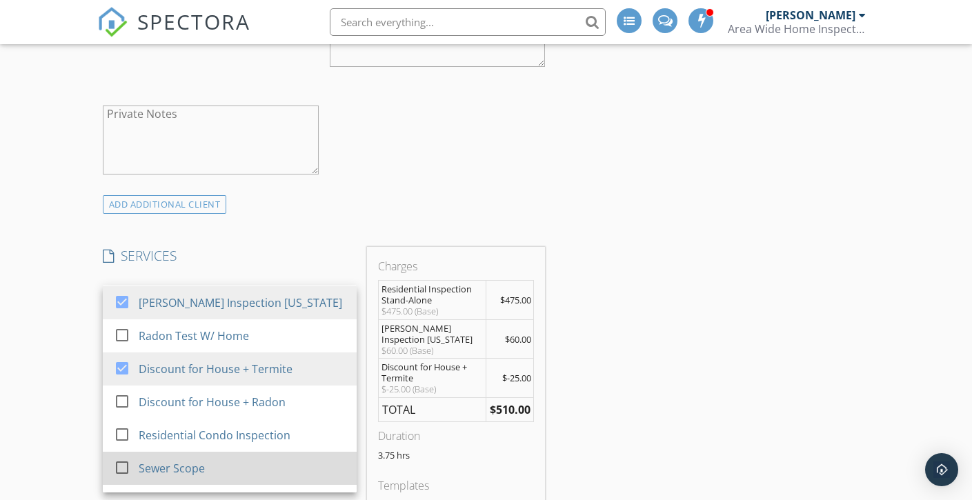
click at [115, 456] on div at bounding box center [121, 467] width 23 height 23
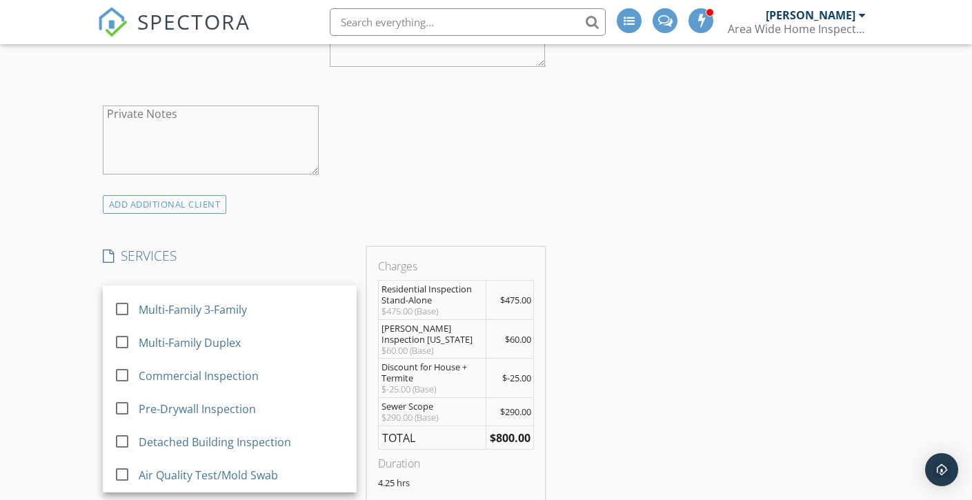
scroll to position [847, 0]
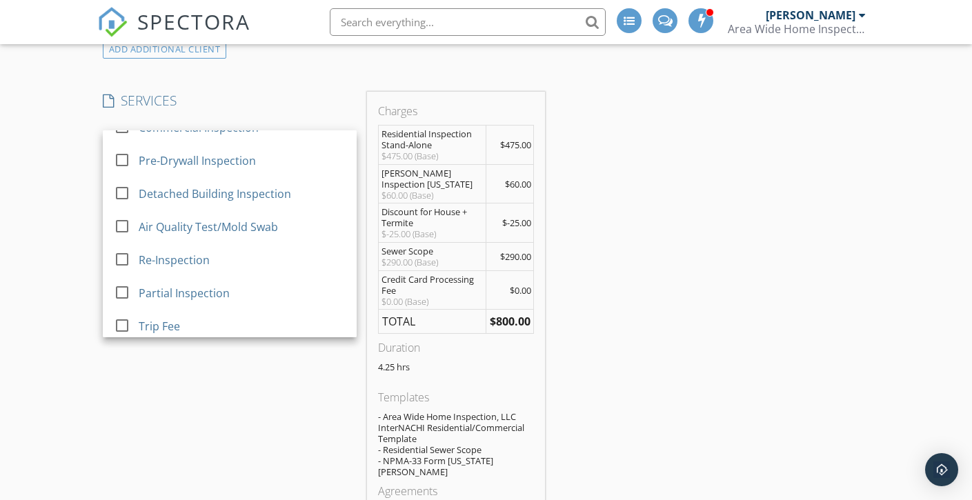
scroll to position [1224, 0]
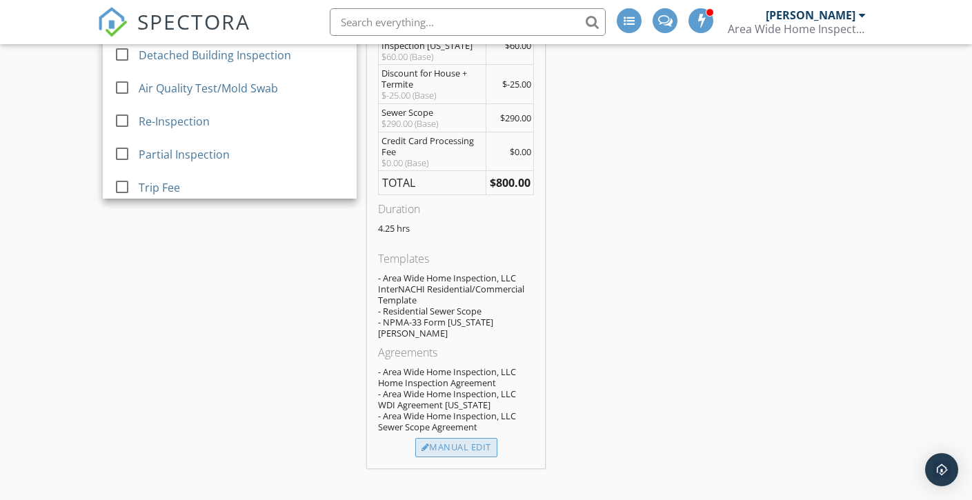
click at [457, 438] on div "Manual Edit" at bounding box center [456, 447] width 82 height 19
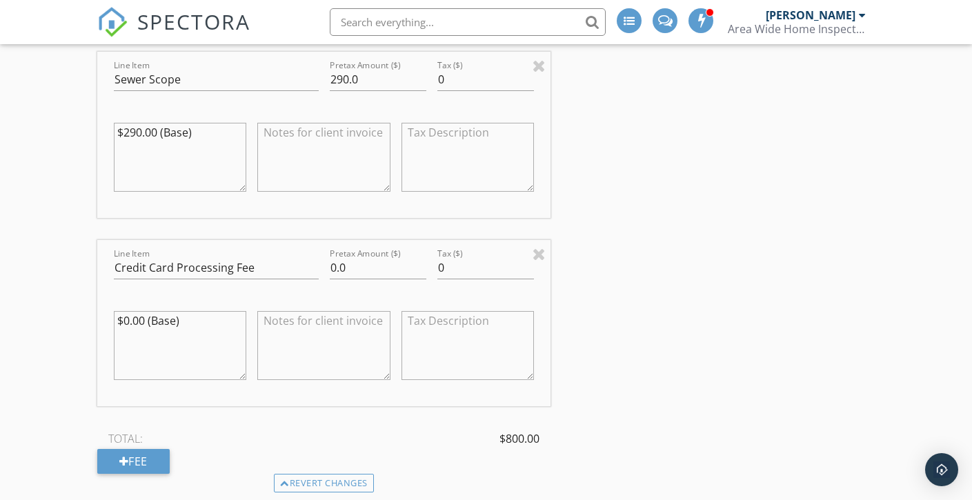
scroll to position [1985, 0]
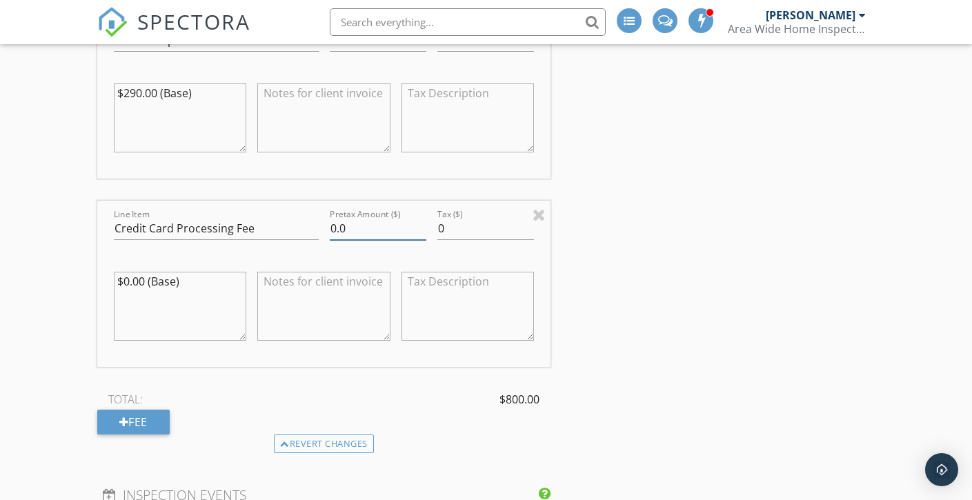
click at [336, 231] on input "0.0" at bounding box center [378, 228] width 97 height 23
type input "24.00"
click at [333, 246] on div at bounding box center [378, 250] width 97 height 8
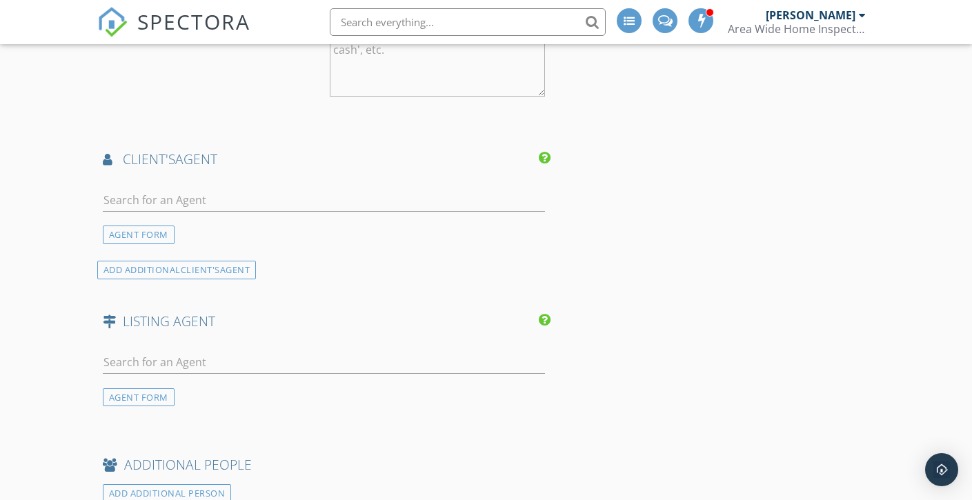
scroll to position [2599, 0]
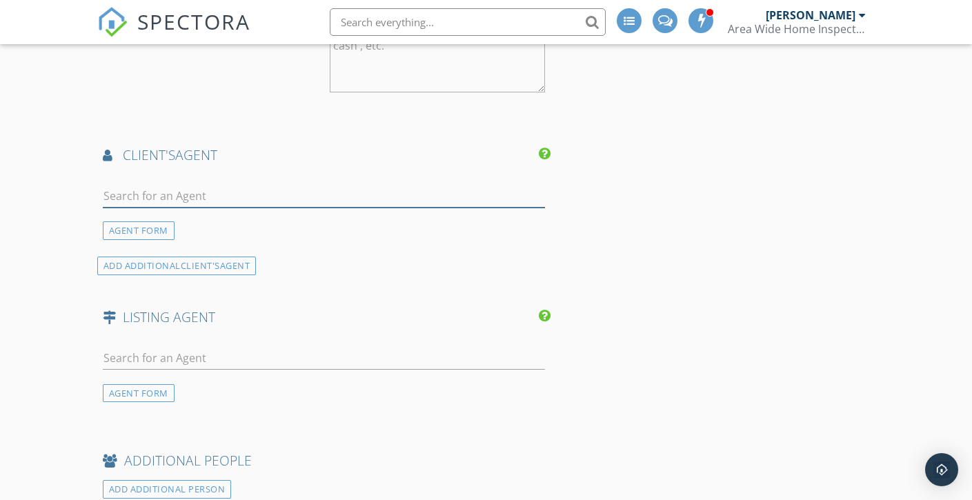
click at [262, 203] on input "text" at bounding box center [324, 196] width 443 height 23
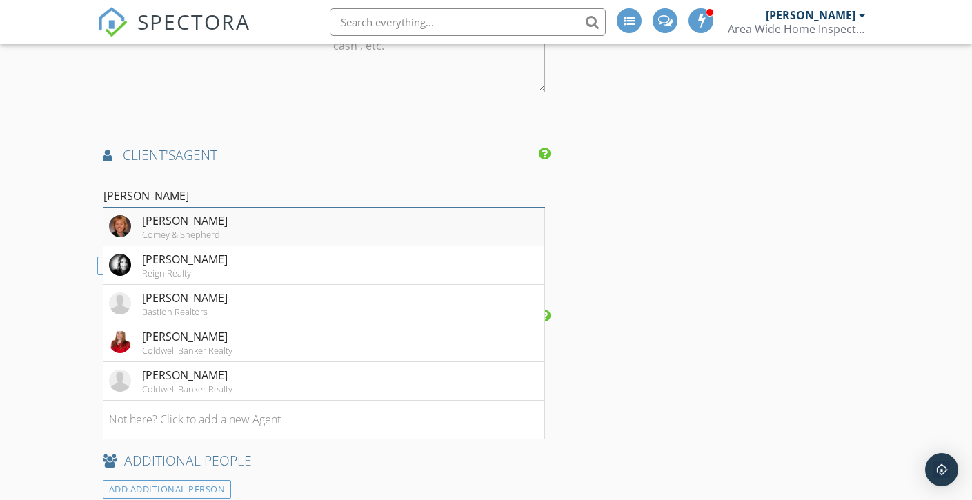
type input "Jenny R"
click at [161, 222] on div "Jenny Riedel" at bounding box center [185, 220] width 86 height 17
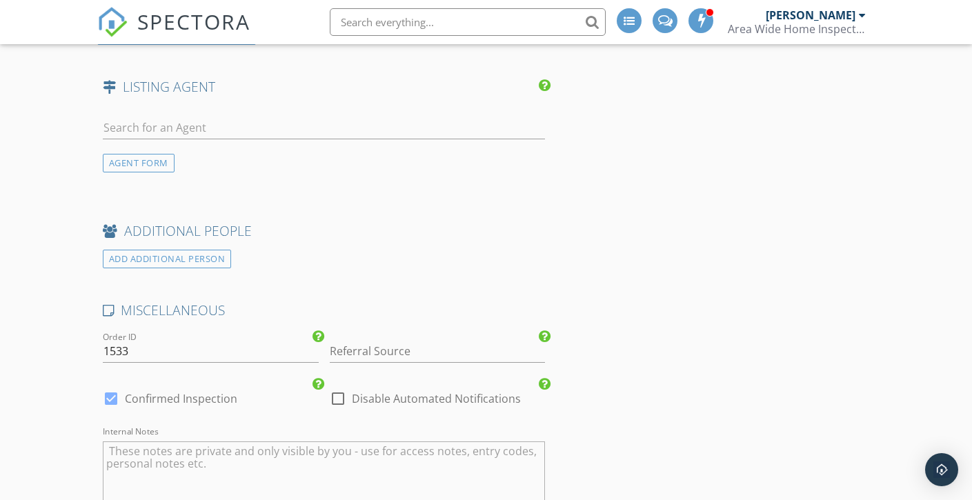
scroll to position [3144, 0]
click at [152, 165] on div "AGENT FORM" at bounding box center [139, 162] width 72 height 19
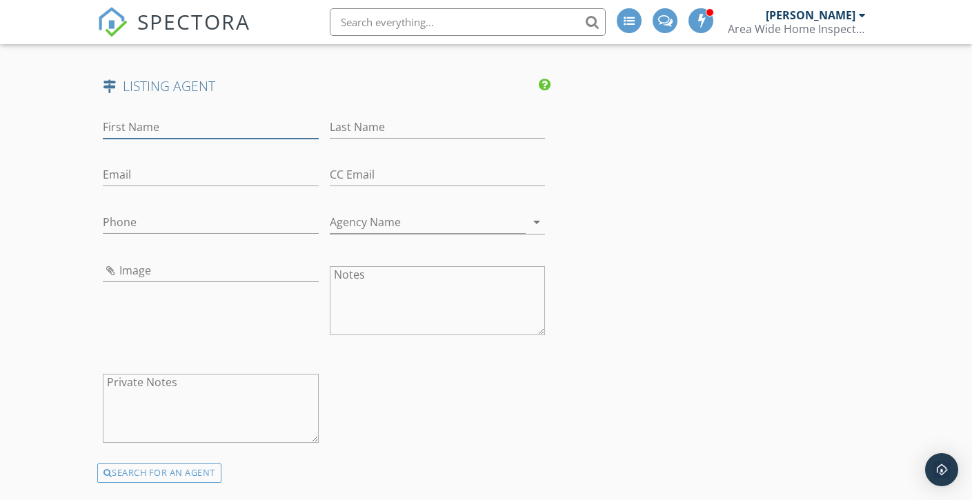
click at [153, 132] on input "First Name" at bounding box center [211, 127] width 216 height 23
click at [135, 468] on div "SEARCH FOR AN AGENT" at bounding box center [159, 473] width 124 height 19
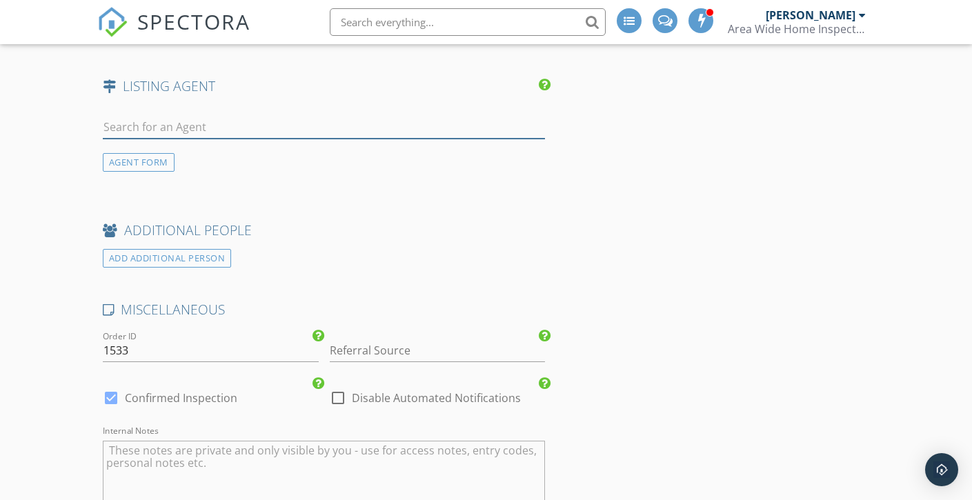
click at [174, 128] on input "text" at bounding box center [324, 127] width 443 height 23
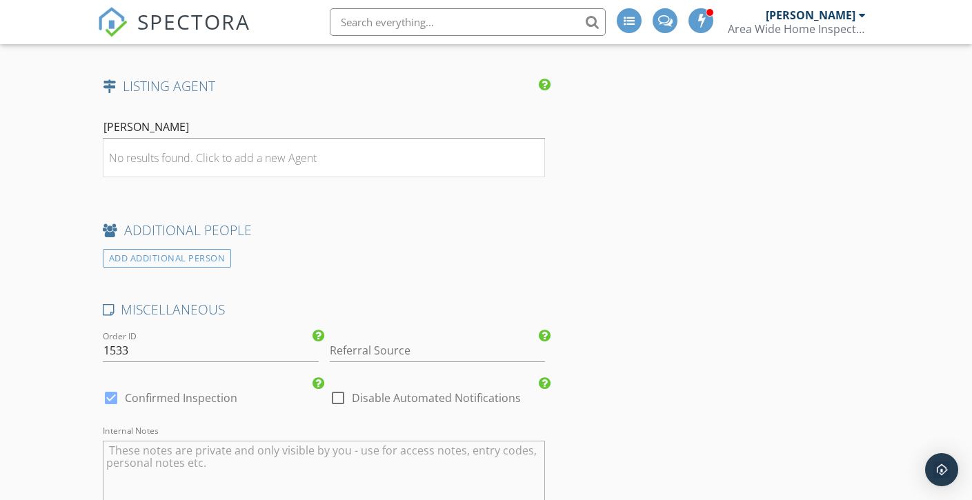
click at [177, 128] on input "Alex Woe" at bounding box center [324, 127] width 443 height 23
type input "A"
click at [165, 157] on div "AGENT FORM" at bounding box center [139, 162] width 72 height 19
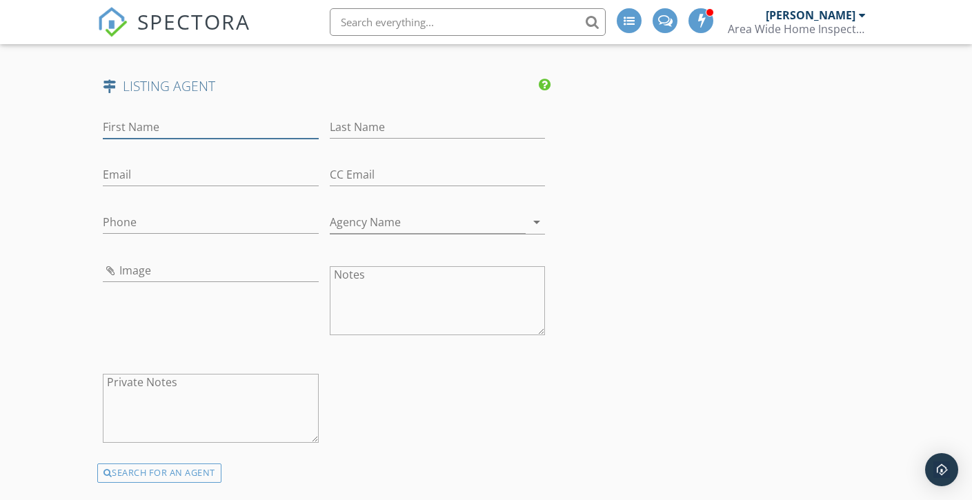
click at [159, 116] on input "First Name" at bounding box center [211, 127] width 216 height 23
type input "Alex"
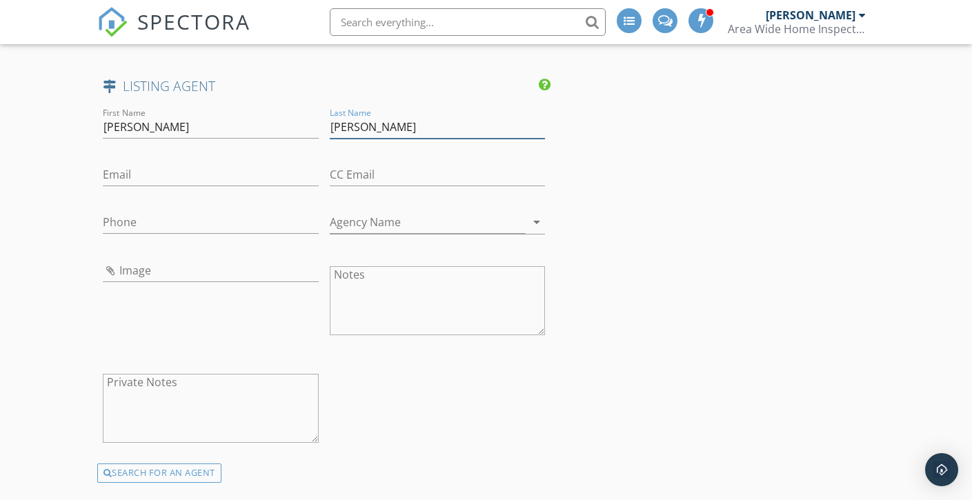
type input "Woellert"
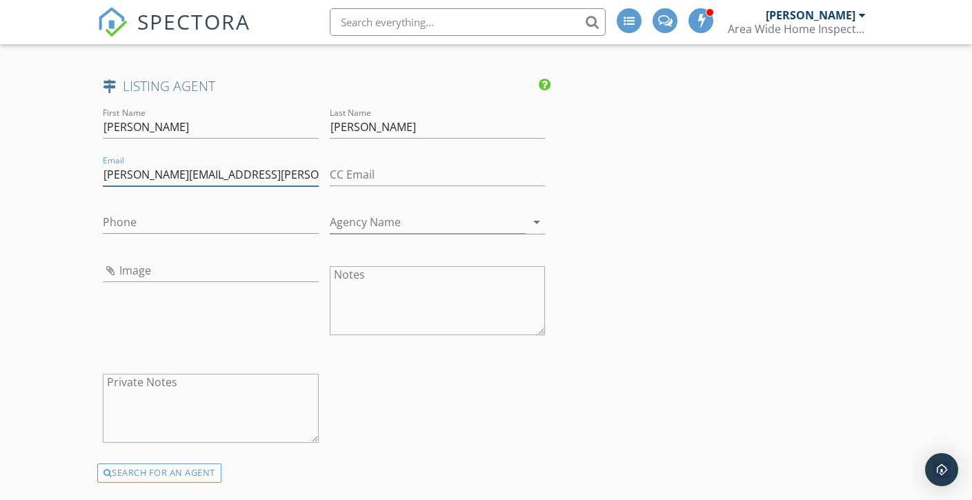
type input "alex.woellert@kw.com"
click at [168, 221] on input "Phone" at bounding box center [211, 222] width 216 height 23
type input "513-833-1062"
click at [375, 224] on input "Agency Name" at bounding box center [428, 222] width 197 height 23
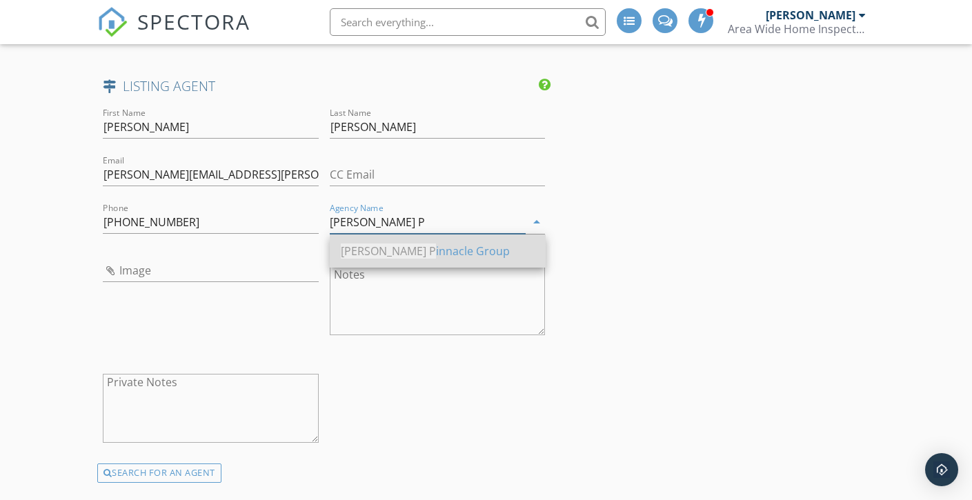
click at [390, 252] on span "Keller Williams P" at bounding box center [388, 251] width 95 height 15
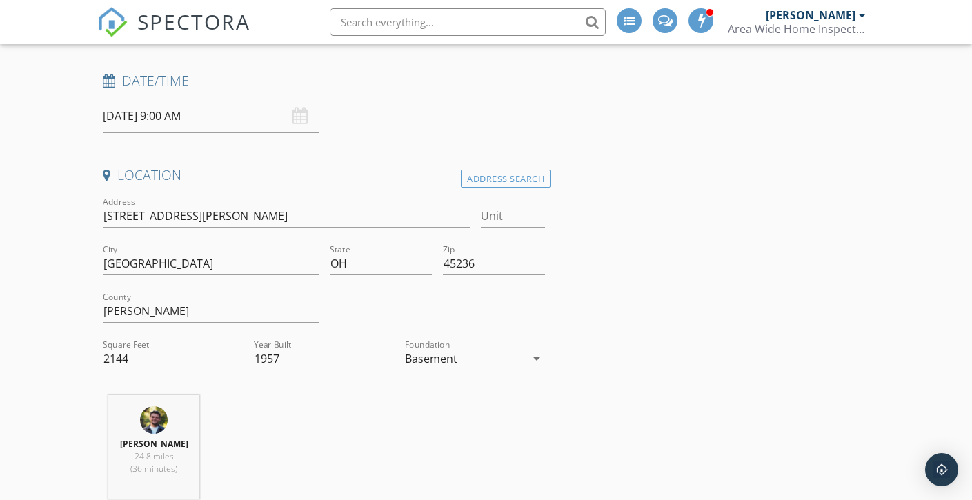
scroll to position [310, 0]
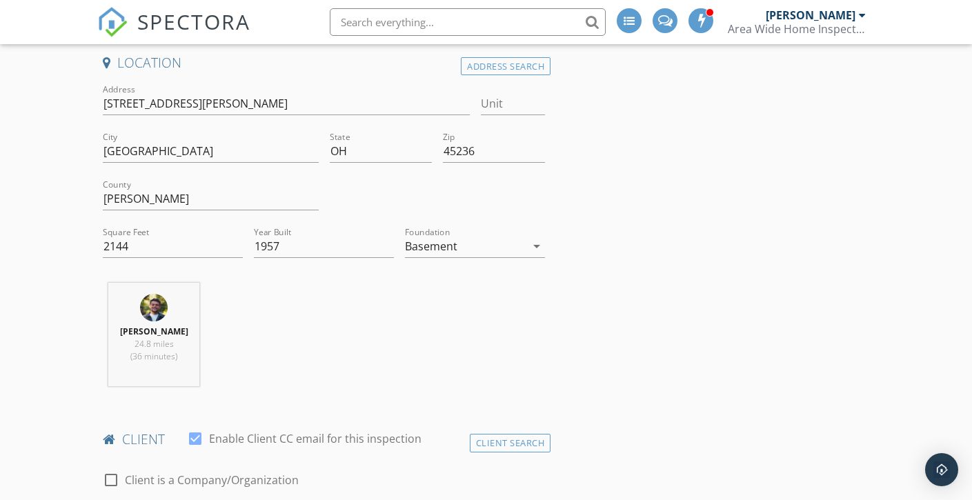
type input "Keller Williams Pinnacle Group"
click at [424, 252] on div "Basement" at bounding box center [431, 246] width 52 height 12
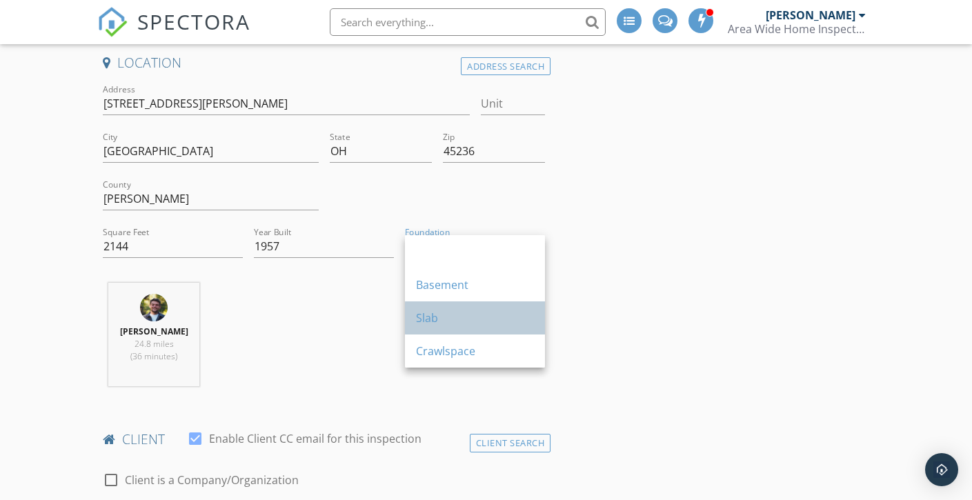
click at [429, 314] on div "Slab" at bounding box center [475, 318] width 118 height 17
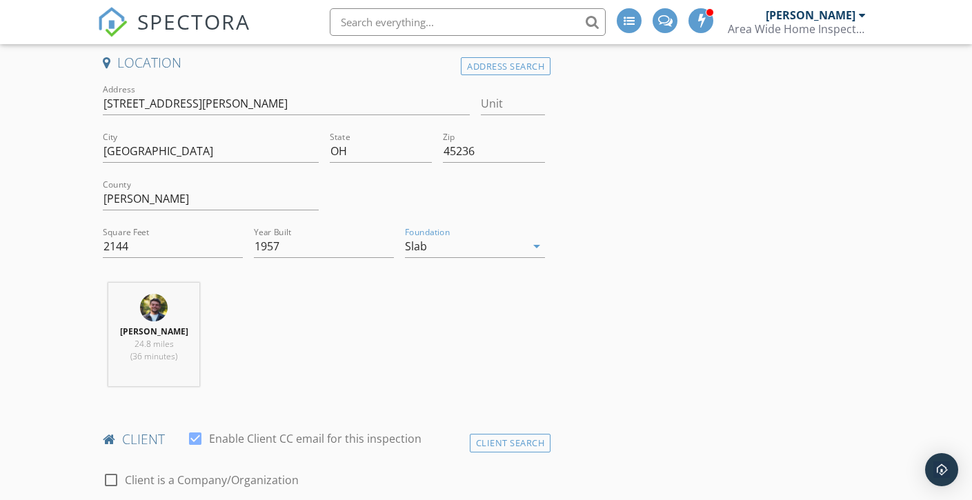
click at [410, 299] on div "Kevin Hall 24.8 miles (36 minutes)" at bounding box center [324, 340] width 454 height 115
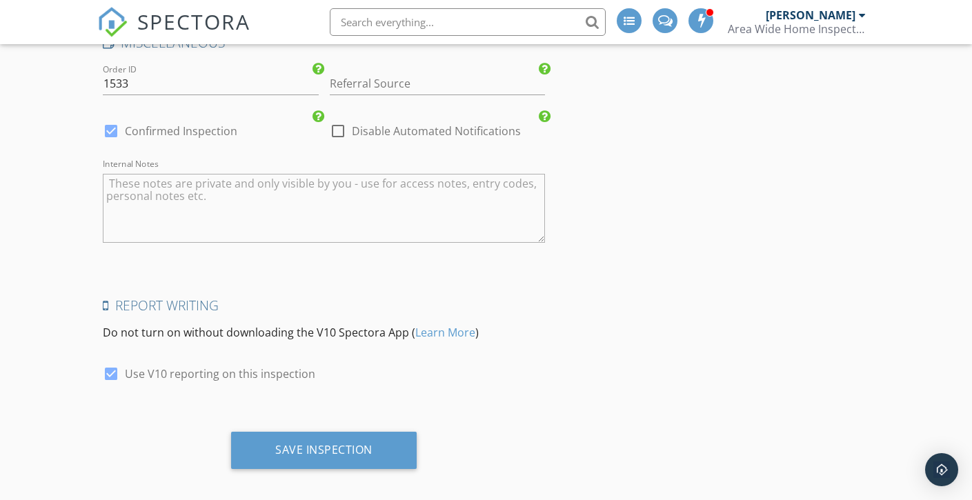
scroll to position [3752, 0]
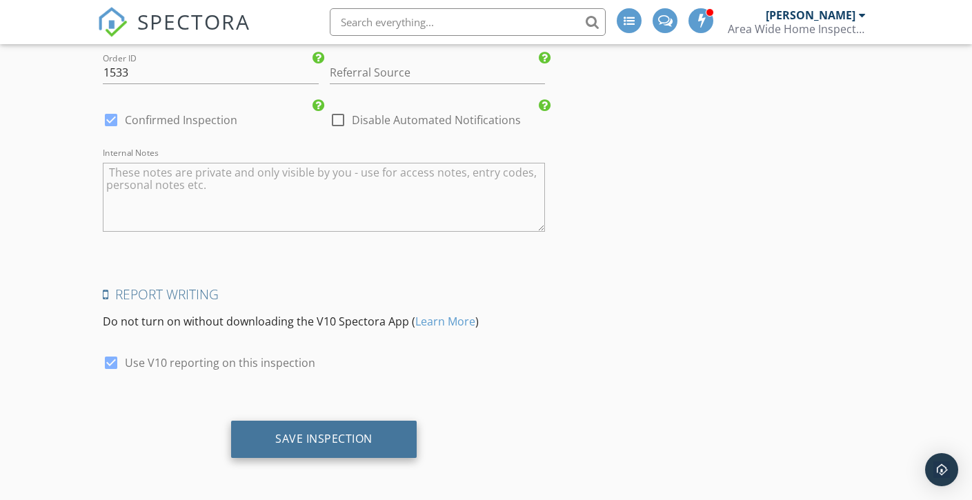
click at [334, 440] on div "Save Inspection" at bounding box center [323, 439] width 97 height 14
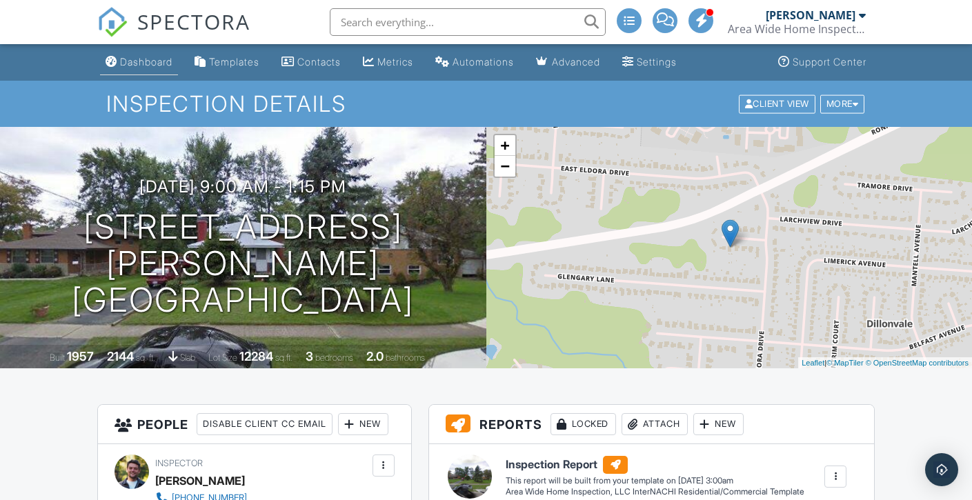
click at [146, 66] on div "Dashboard" at bounding box center [146, 62] width 52 height 12
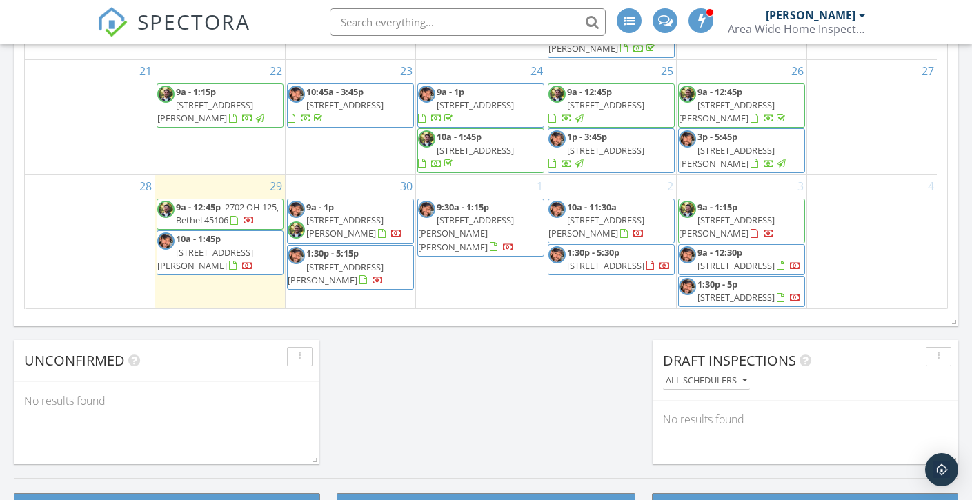
scroll to position [1277, 993]
click at [220, 201] on span "2702 OH-125, Bethel 45106" at bounding box center [227, 214] width 103 height 26
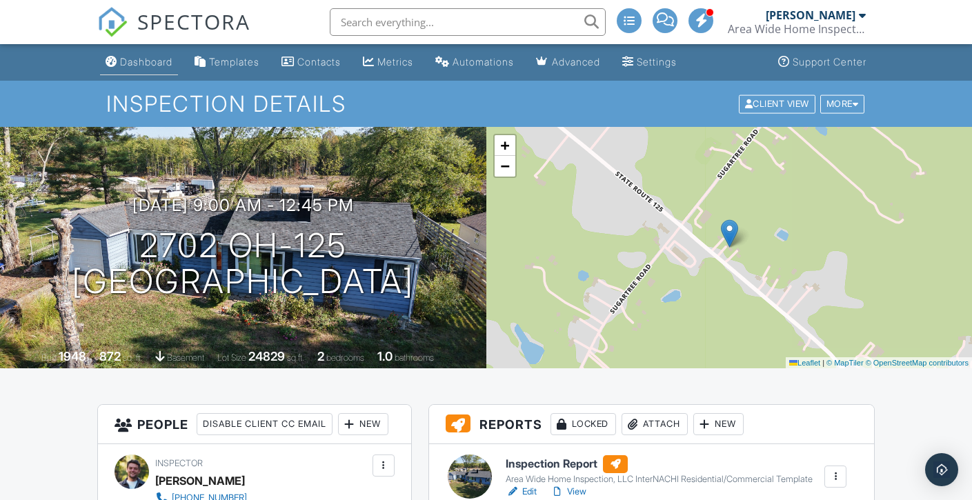
click at [157, 65] on div "Dashboard" at bounding box center [146, 62] width 52 height 12
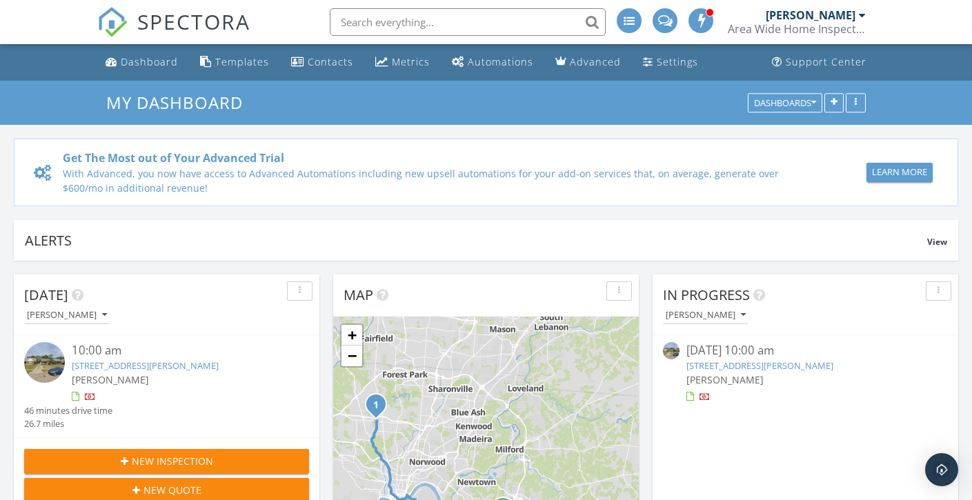
click at [720, 368] on link "[STREET_ADDRESS][PERSON_NAME]" at bounding box center [759, 365] width 147 height 12
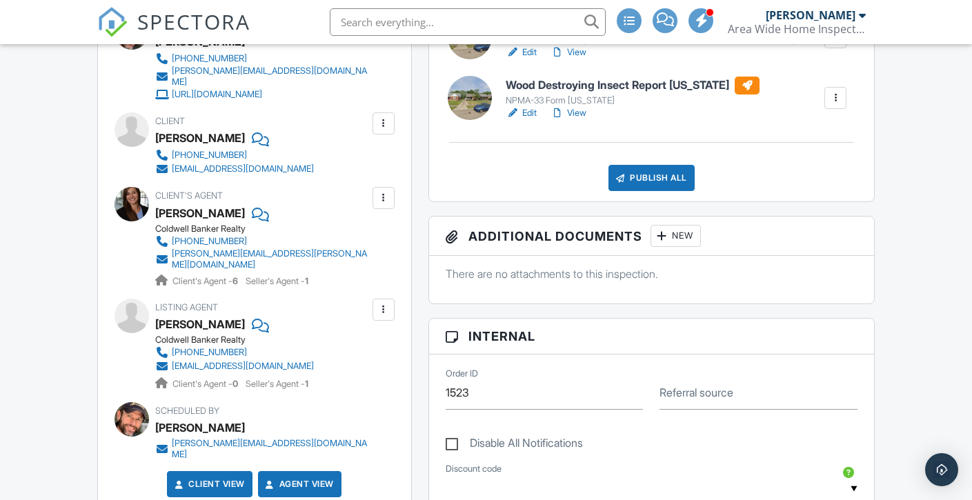
scroll to position [443, 0]
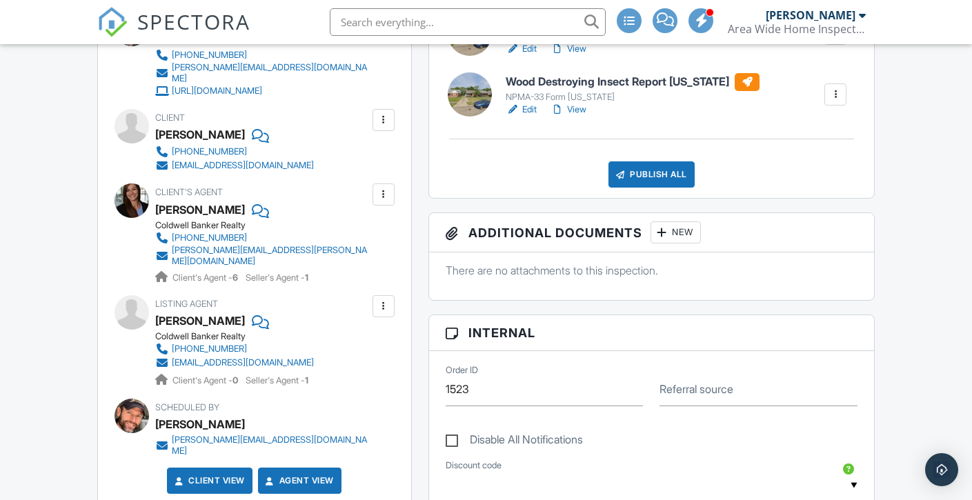
click at [530, 117] on link "Edit" at bounding box center [521, 110] width 31 height 14
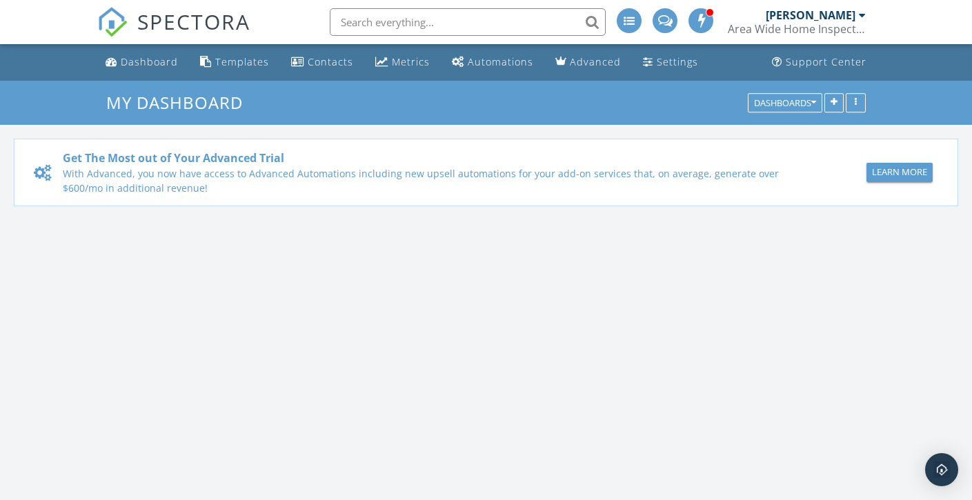
scroll to position [1277, 993]
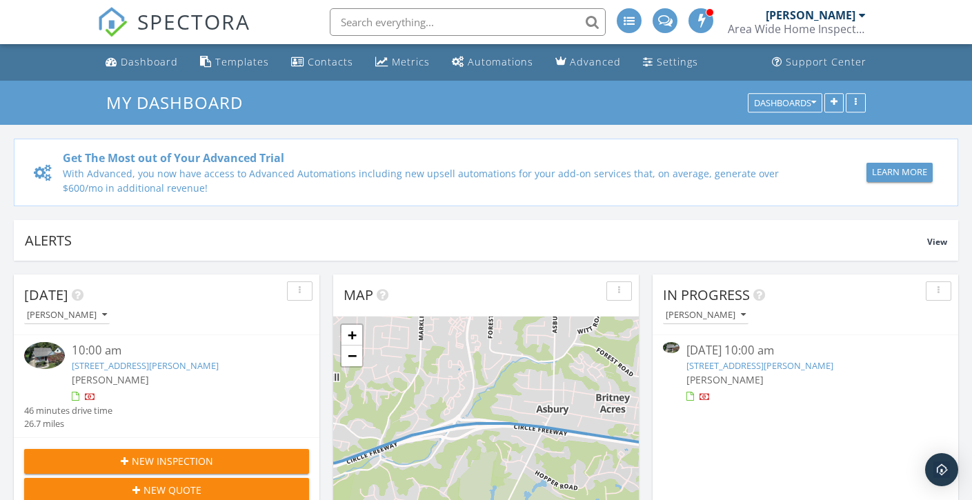
click at [732, 375] on span "[PERSON_NAME]" at bounding box center [724, 379] width 77 height 13
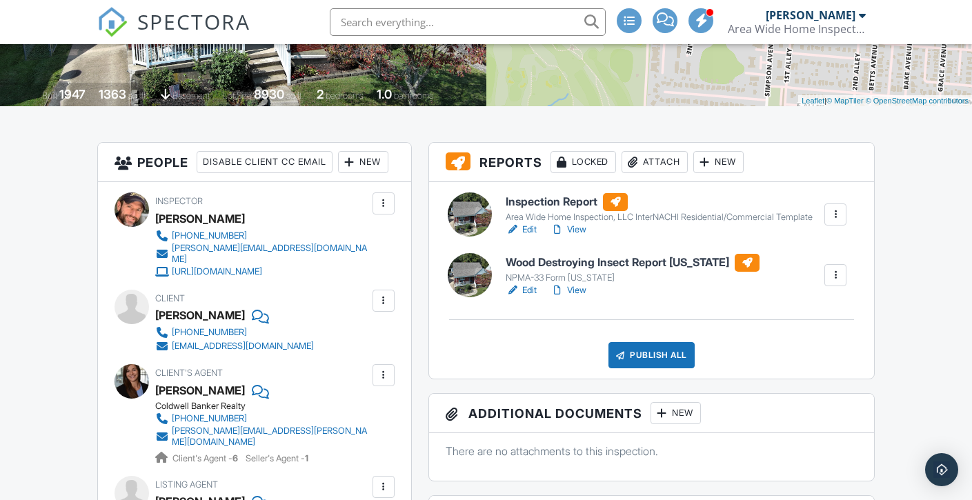
click at [532, 237] on link "Edit" at bounding box center [521, 230] width 31 height 14
